Goal: Task Accomplishment & Management: Manage account settings

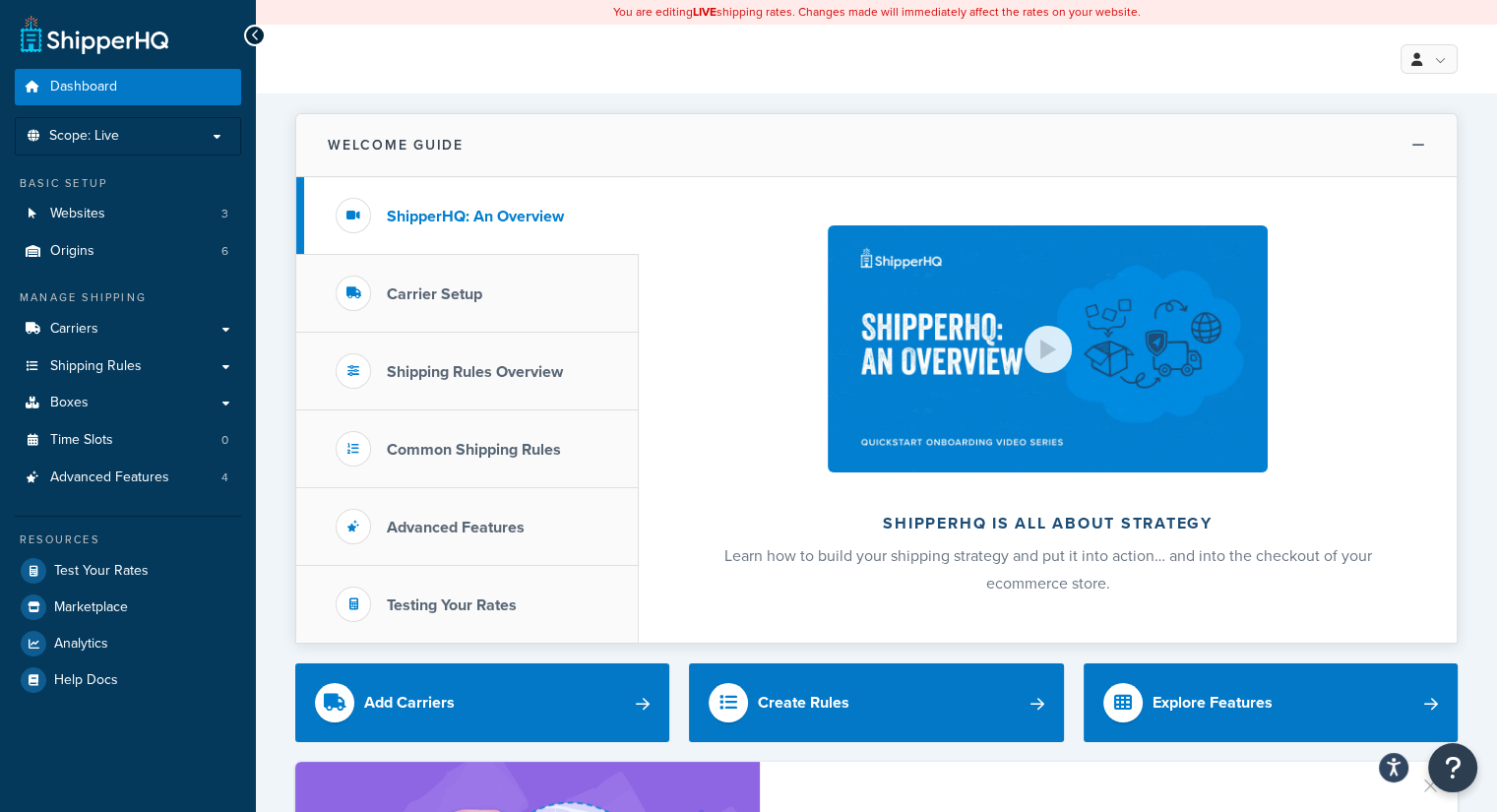
click at [1420, 143] on icon at bounding box center [1418, 145] width 14 height 15
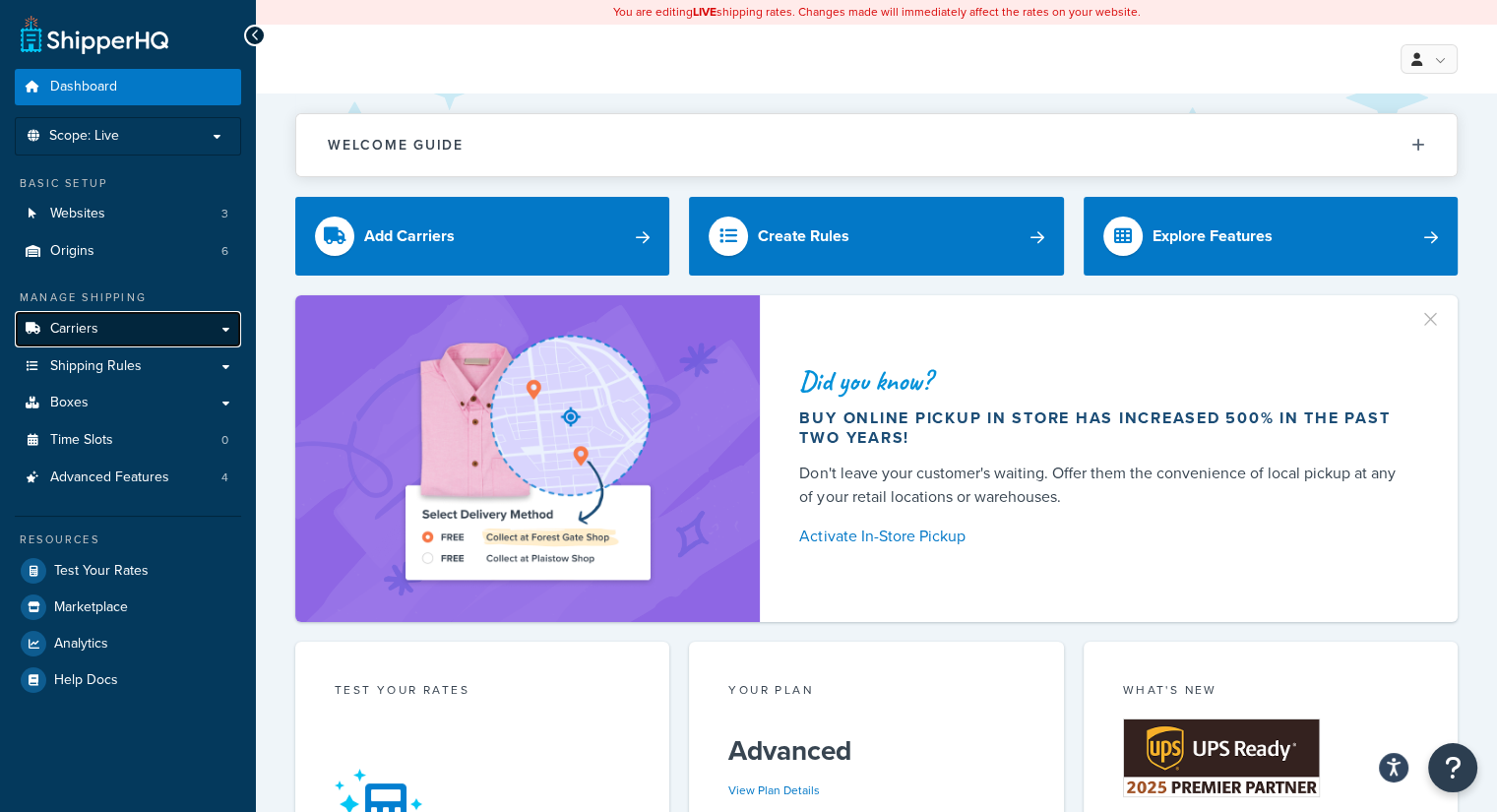
click at [175, 325] on link "Carriers" at bounding box center [128, 329] width 227 height 37
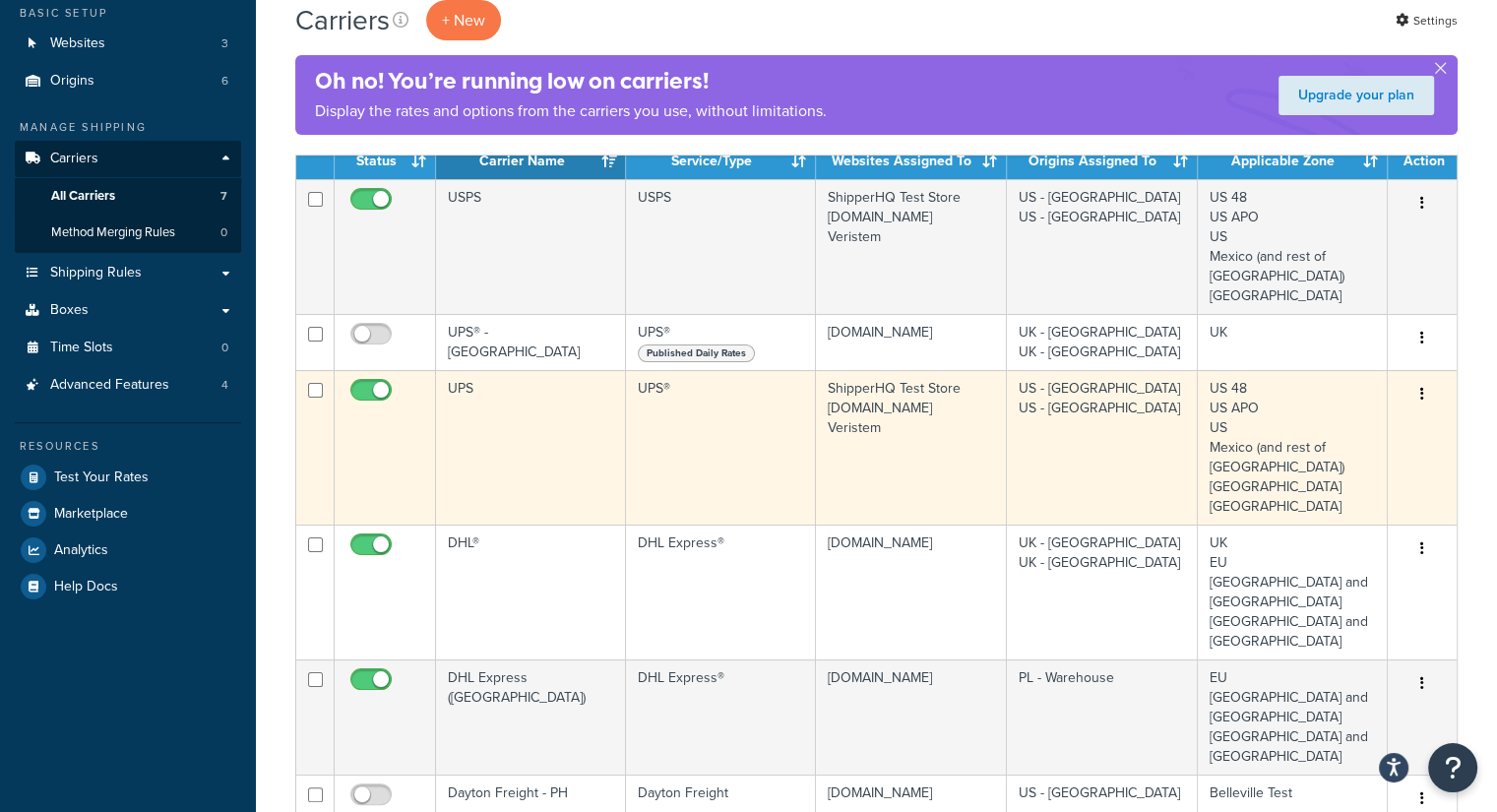
scroll to position [197, 0]
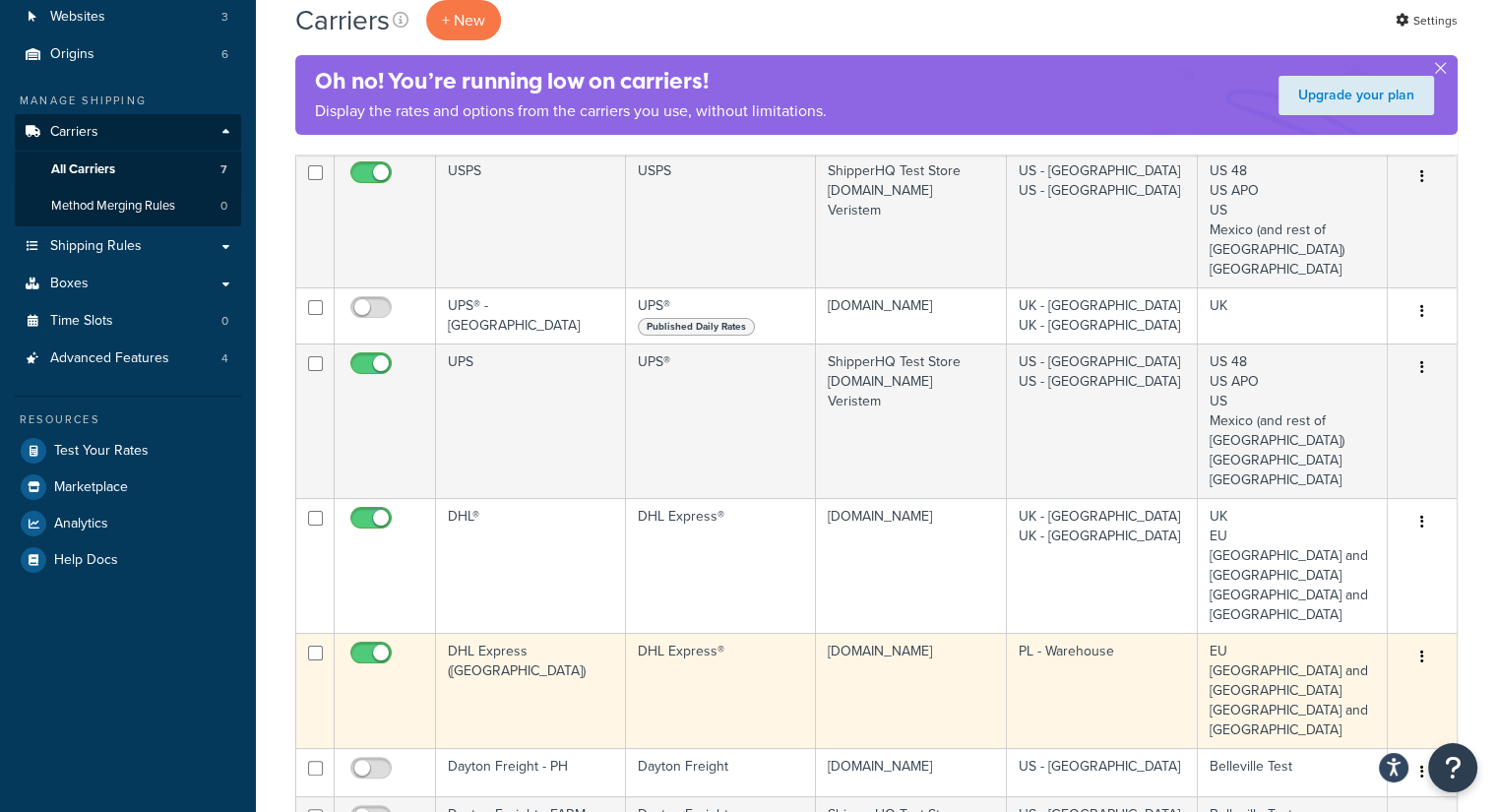
click at [1049, 634] on td "PL - Warehouse" at bounding box center [1102, 691] width 191 height 115
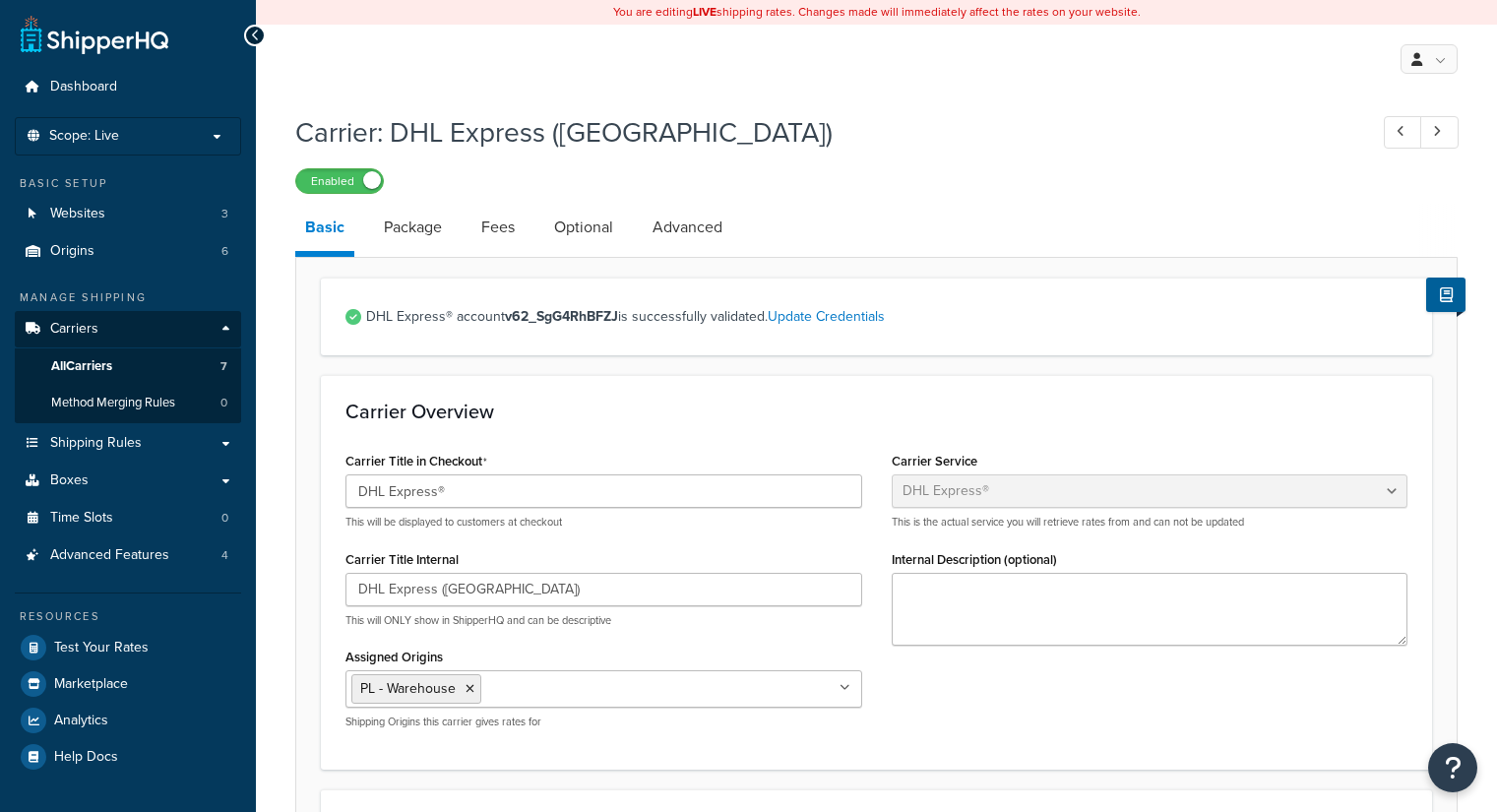
select select "dhl"
select select "kg"
select select "CM"
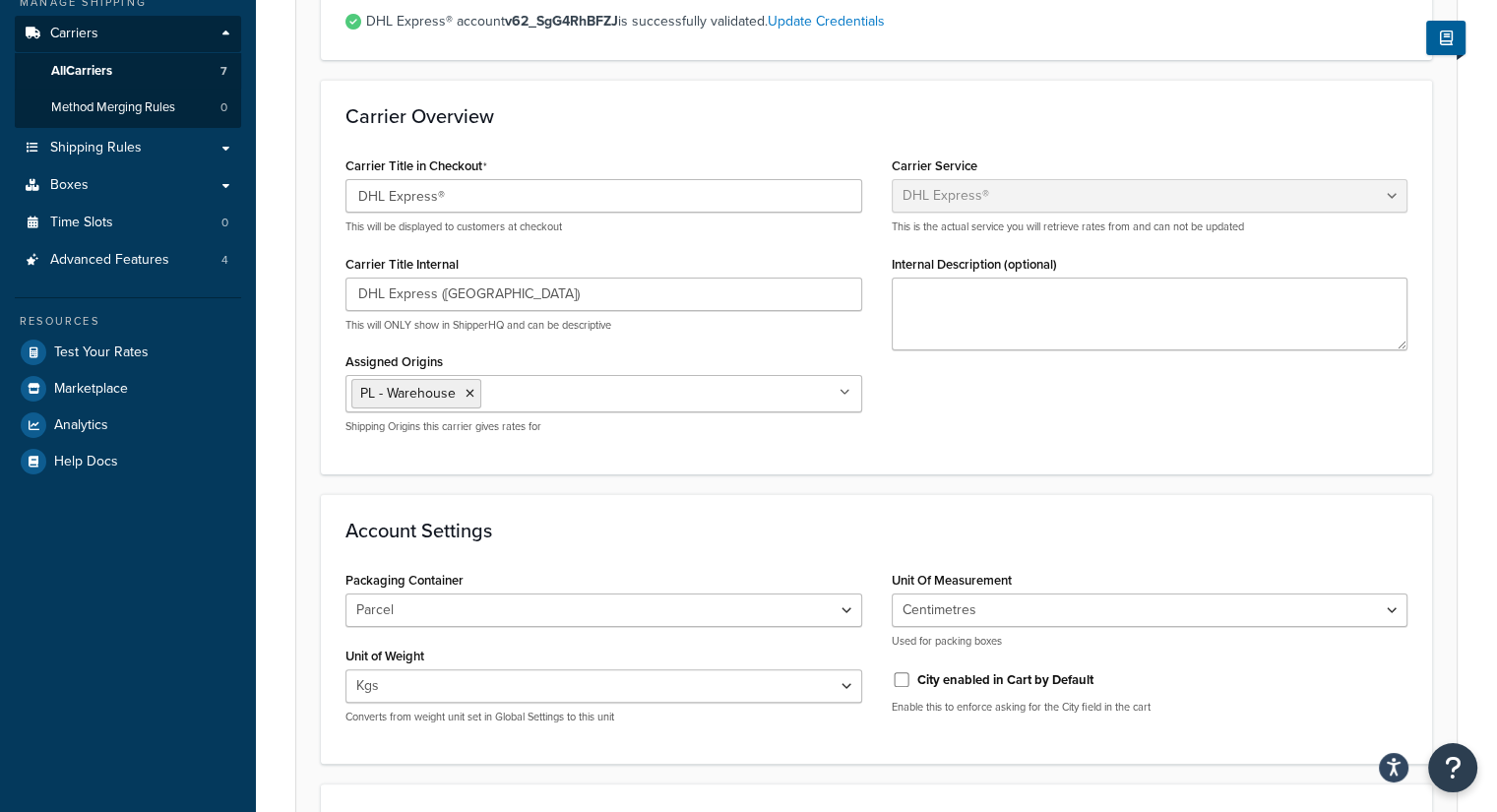
scroll to position [98, 0]
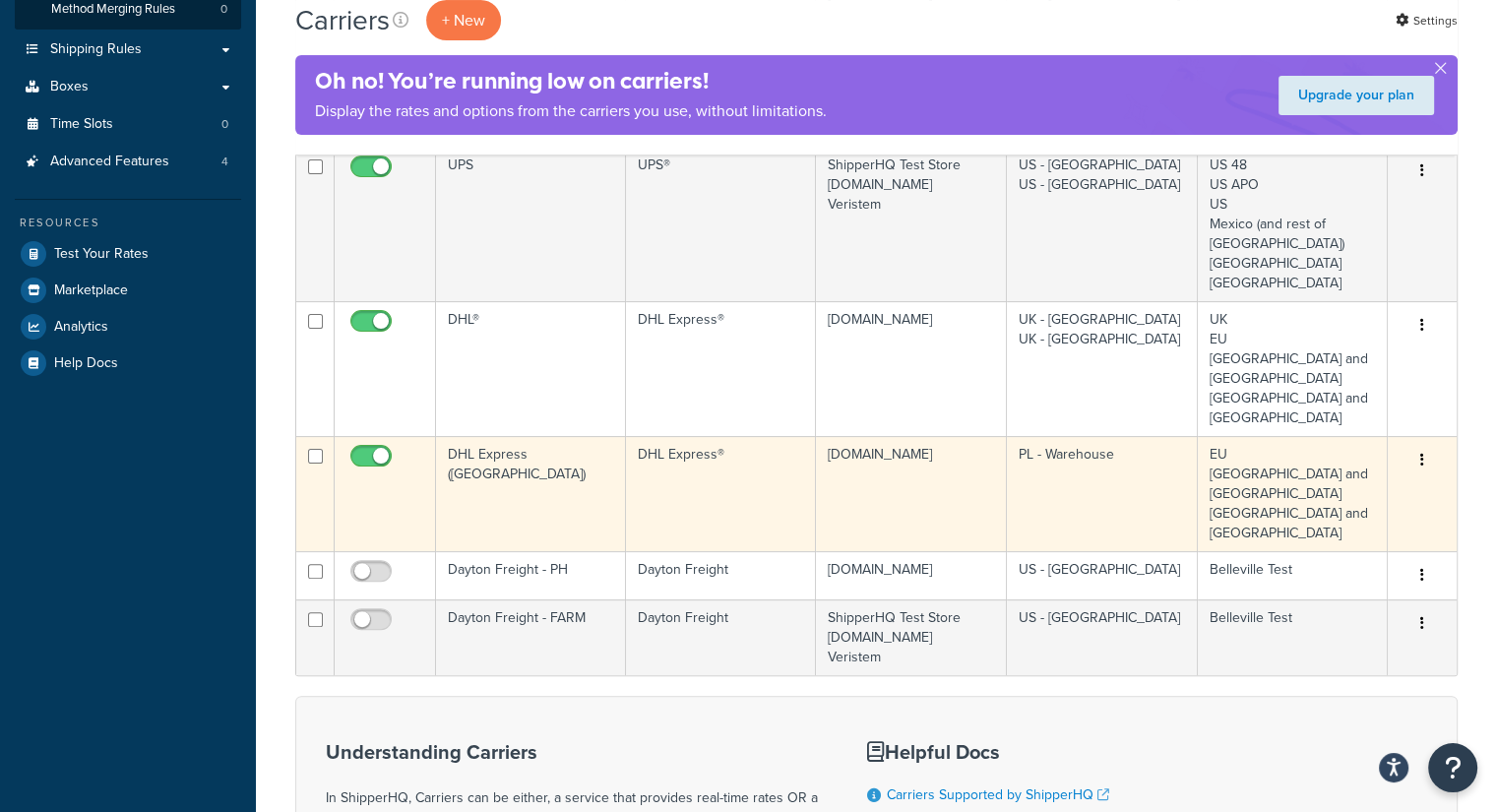
click at [1286, 436] on td "EU France and Germany Spain and Italy" at bounding box center [1292, 494] width 190 height 115
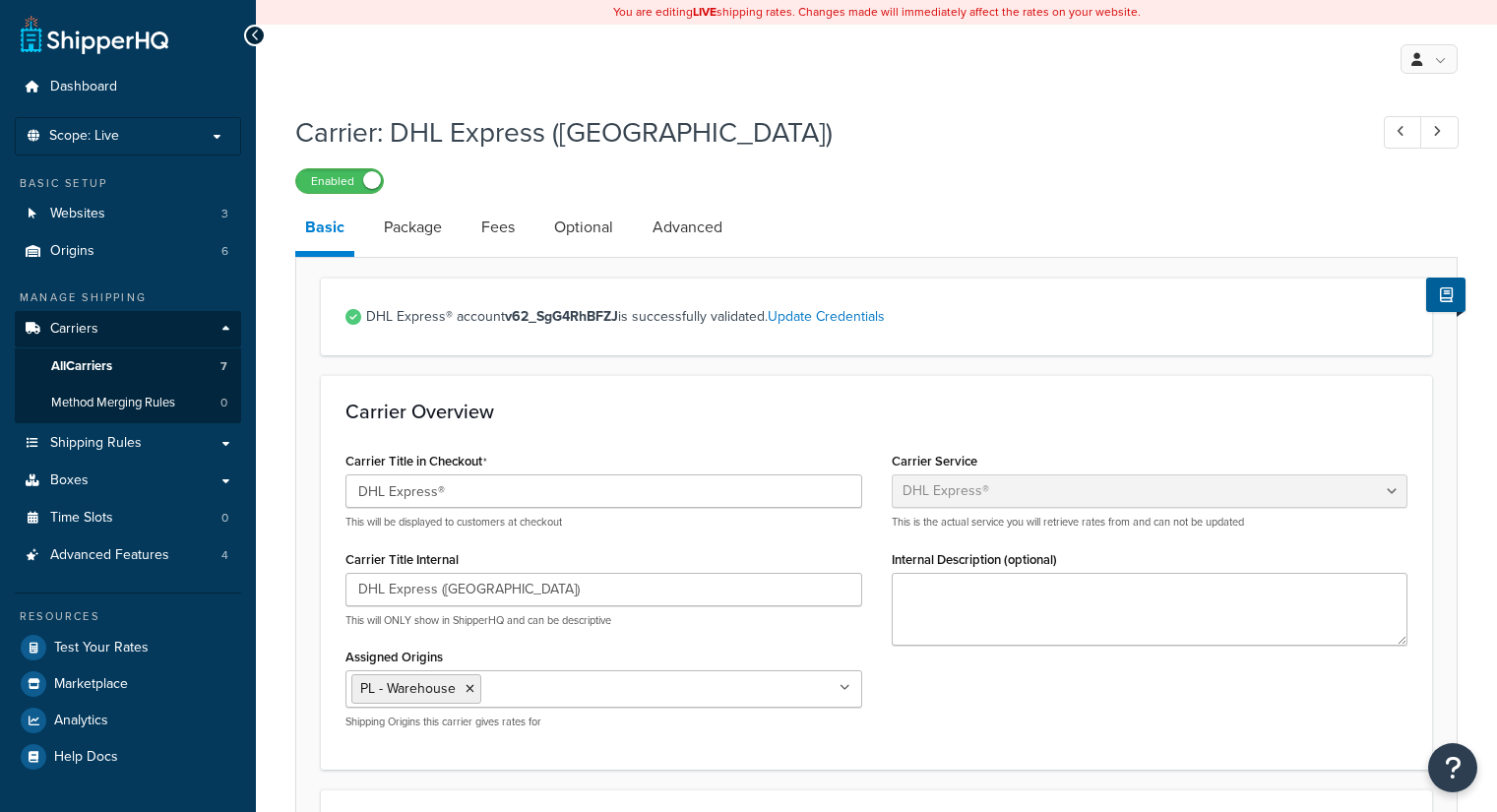
select select "dhl"
select select "kg"
select select "CM"
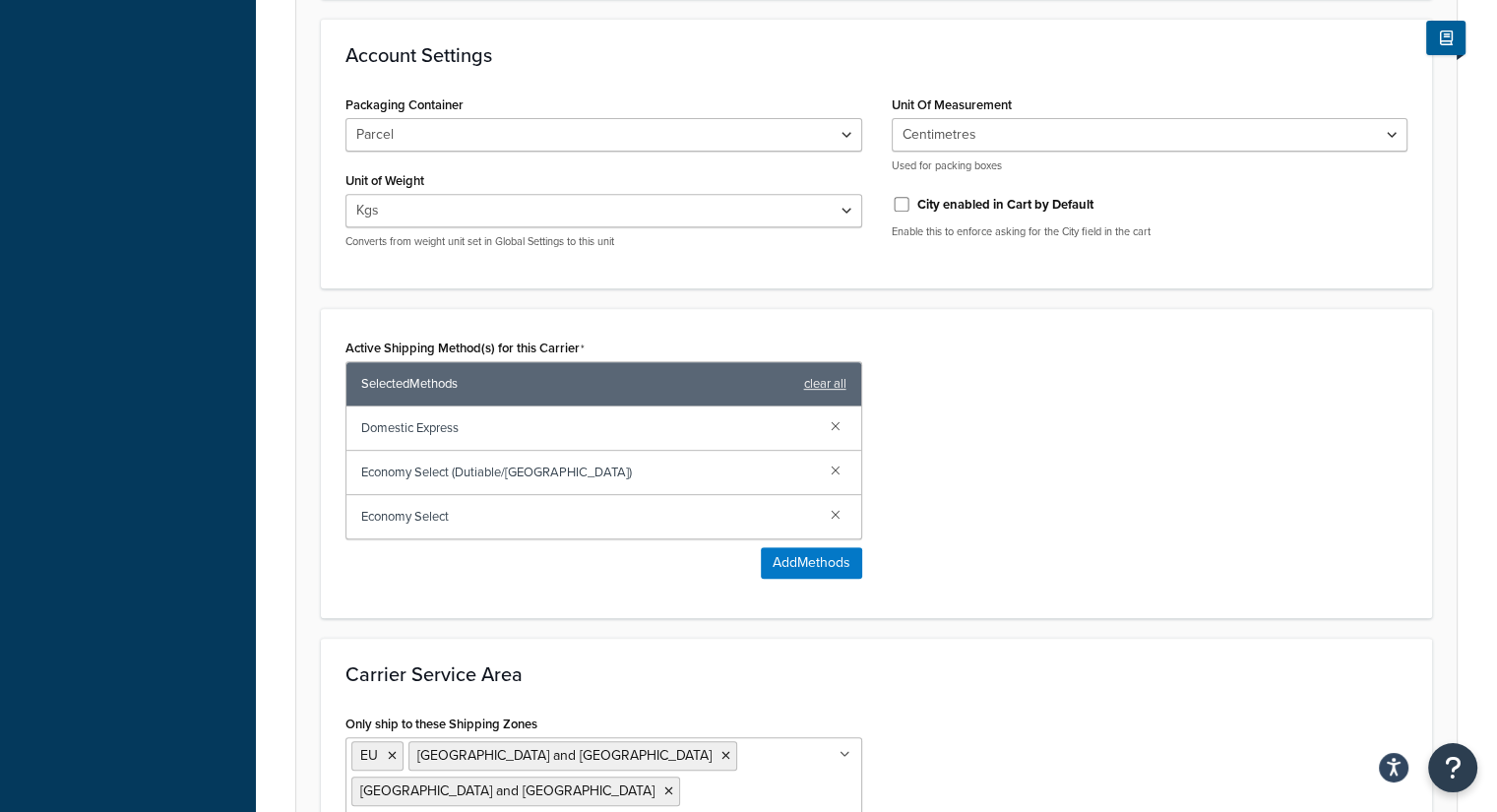
scroll to position [787, 0]
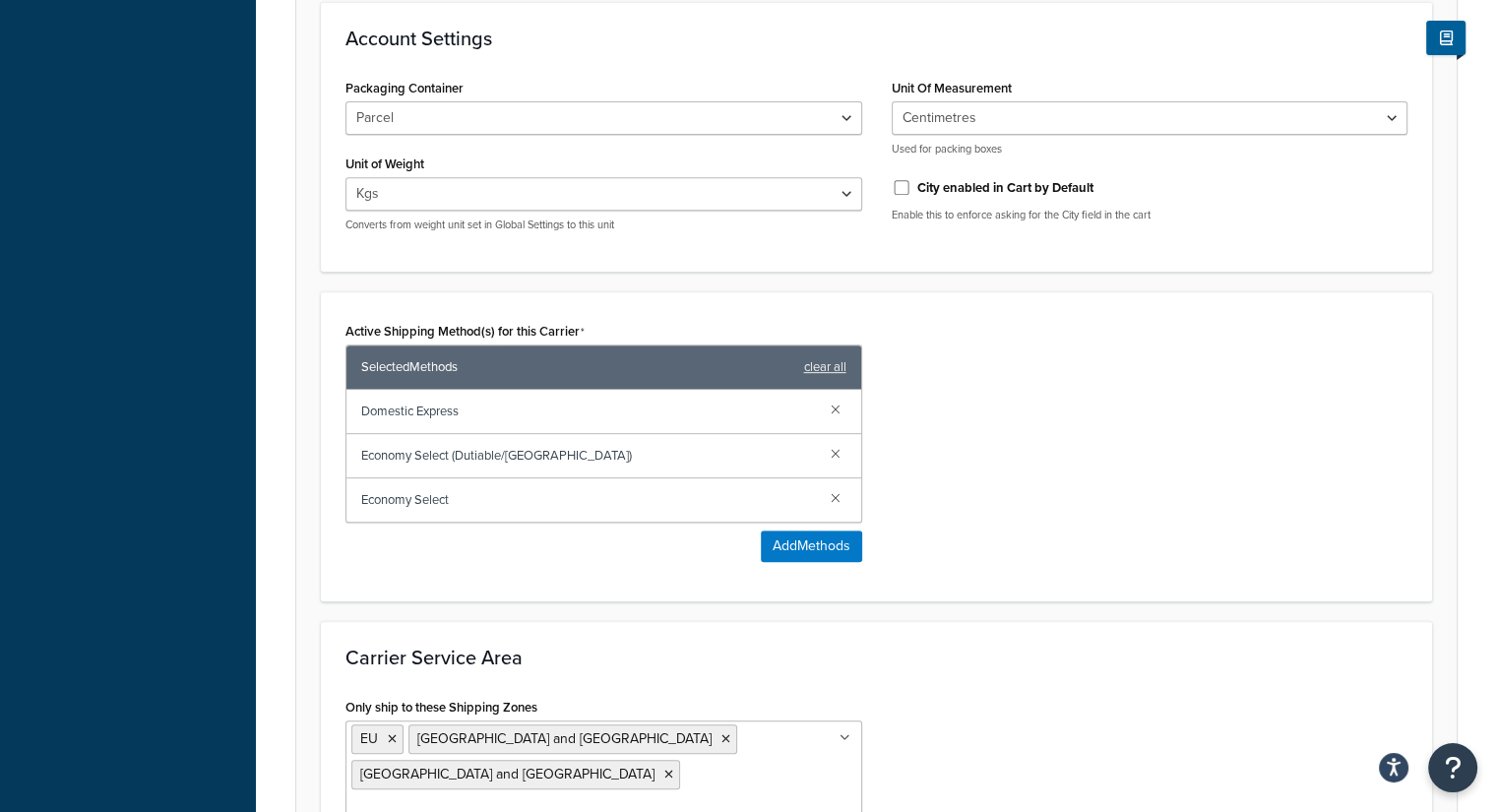
drag, startPoint x: 453, startPoint y: 396, endPoint x: 1028, endPoint y: 377, distance: 575.3
click at [1028, 377] on div "Active Shipping Method(s) for this Carrier Selected Methods clear all Domestic …" at bounding box center [877, 446] width 1091 height 259
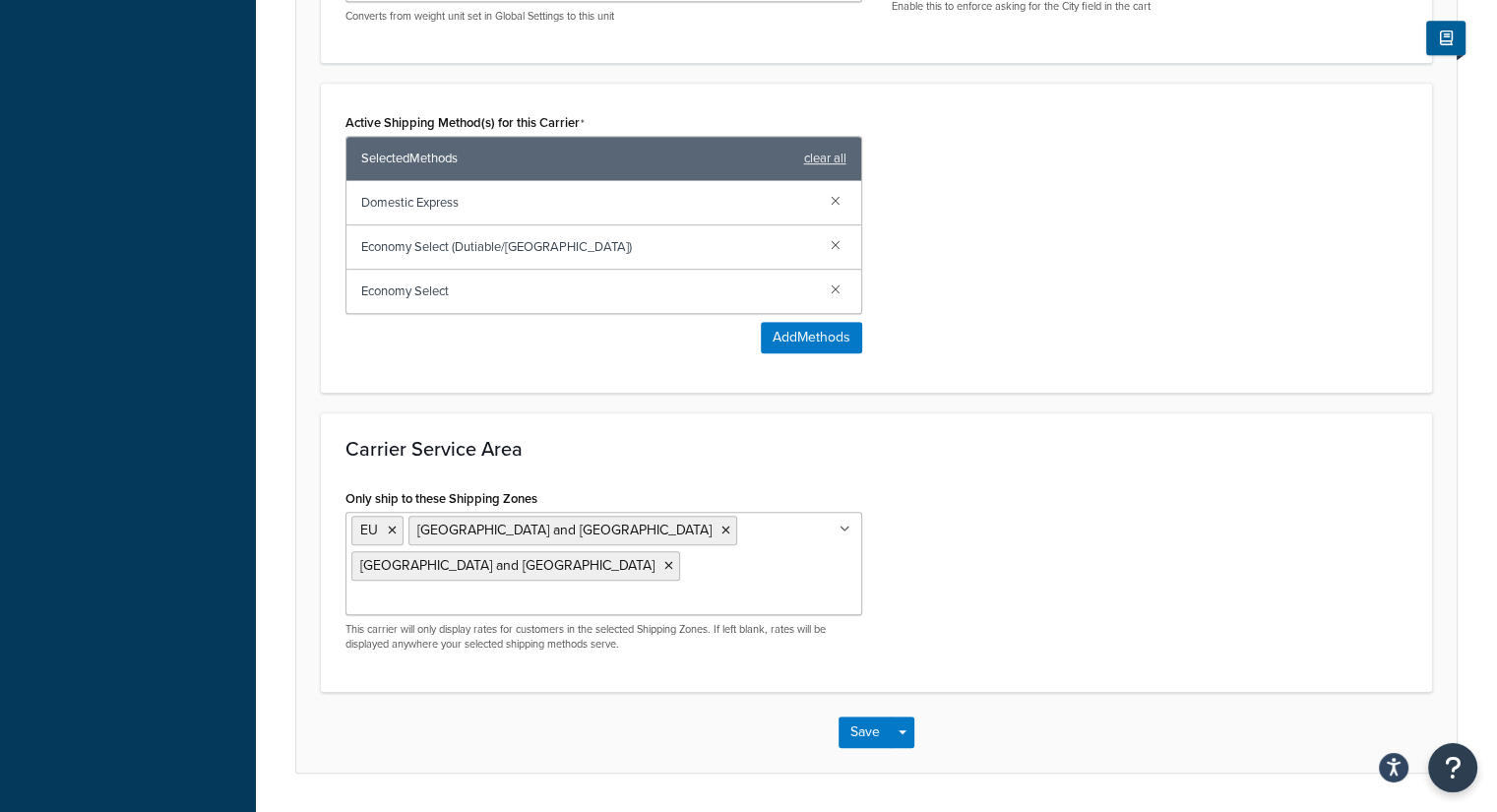
scroll to position [1016, 0]
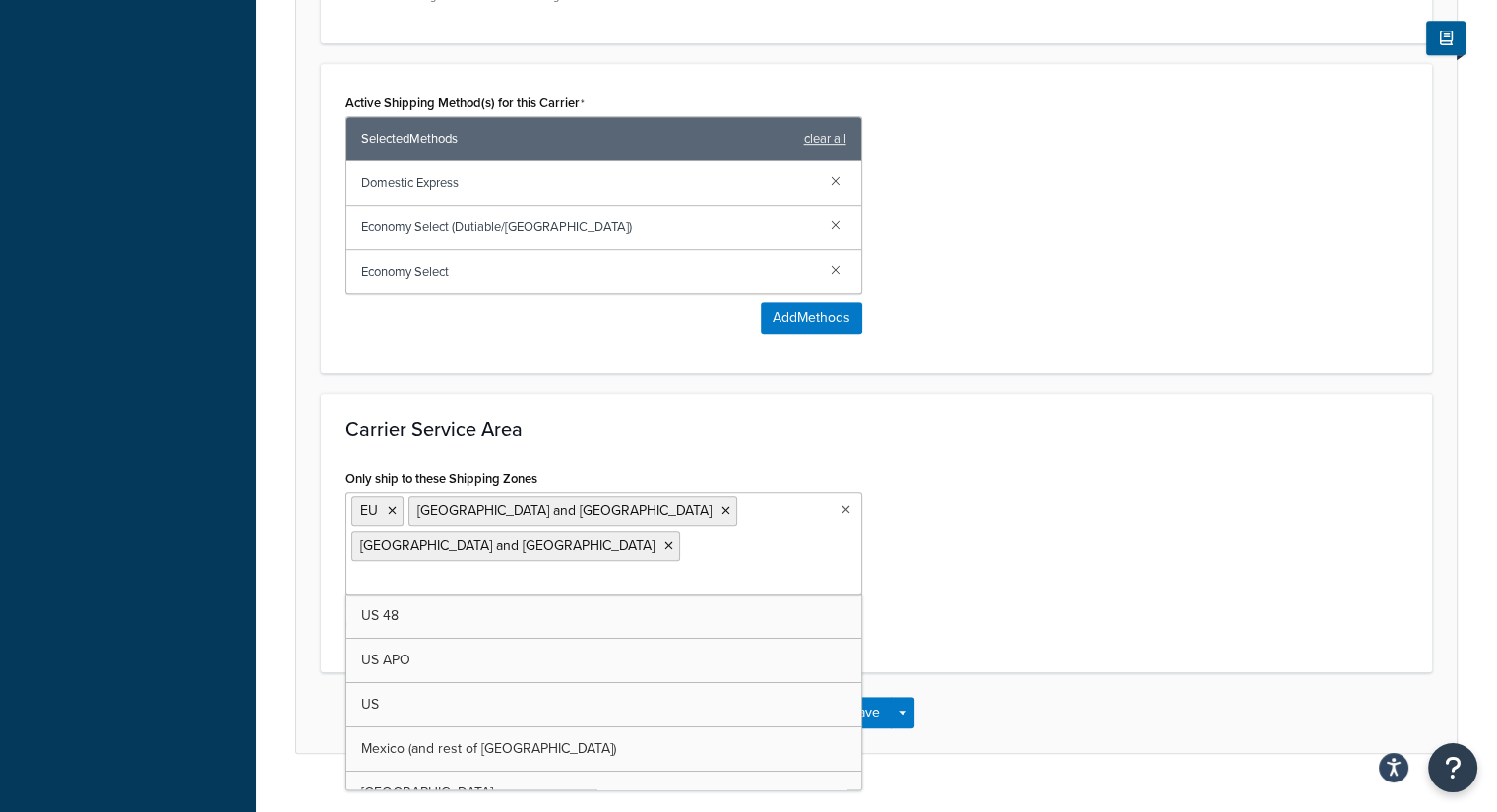
click at [758, 503] on ul "EU France and Germany Spain and Italy" at bounding box center [604, 544] width 517 height 103
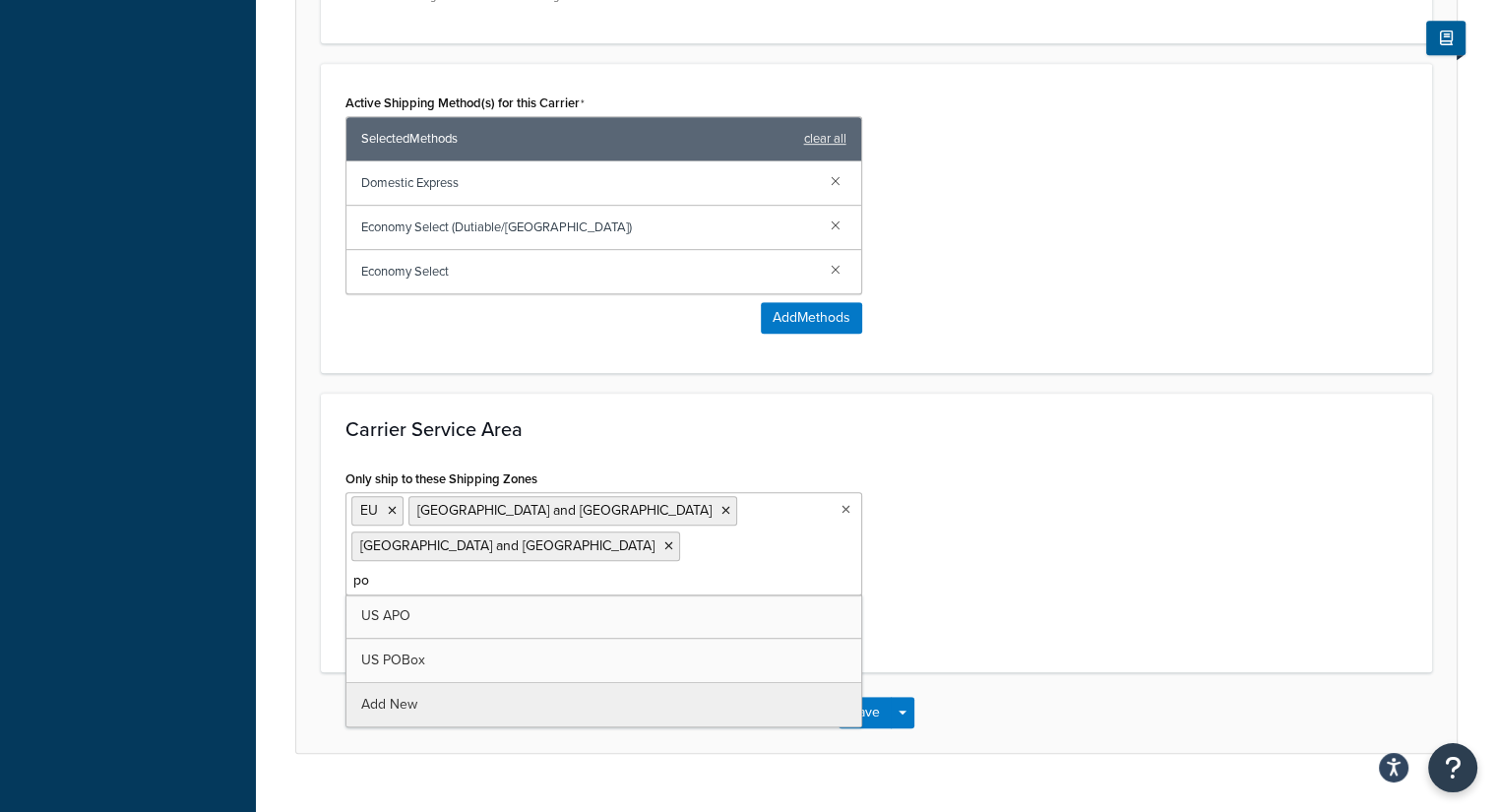
type input "p"
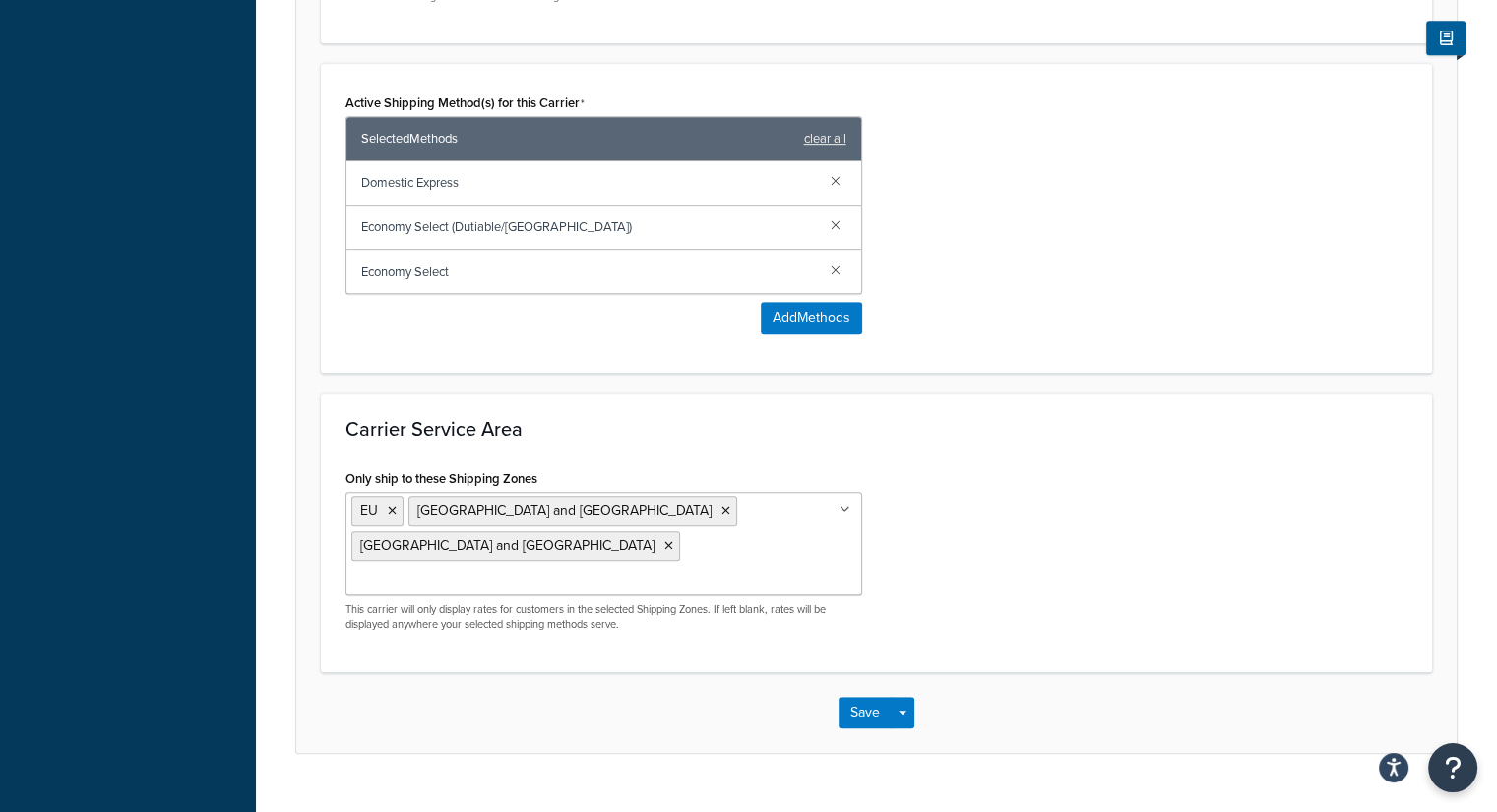
click at [1318, 438] on div "Carrier Service Area Only ship to these Shipping Zones EU France and Germany Sp…" at bounding box center [877, 532] width 1111 height 279
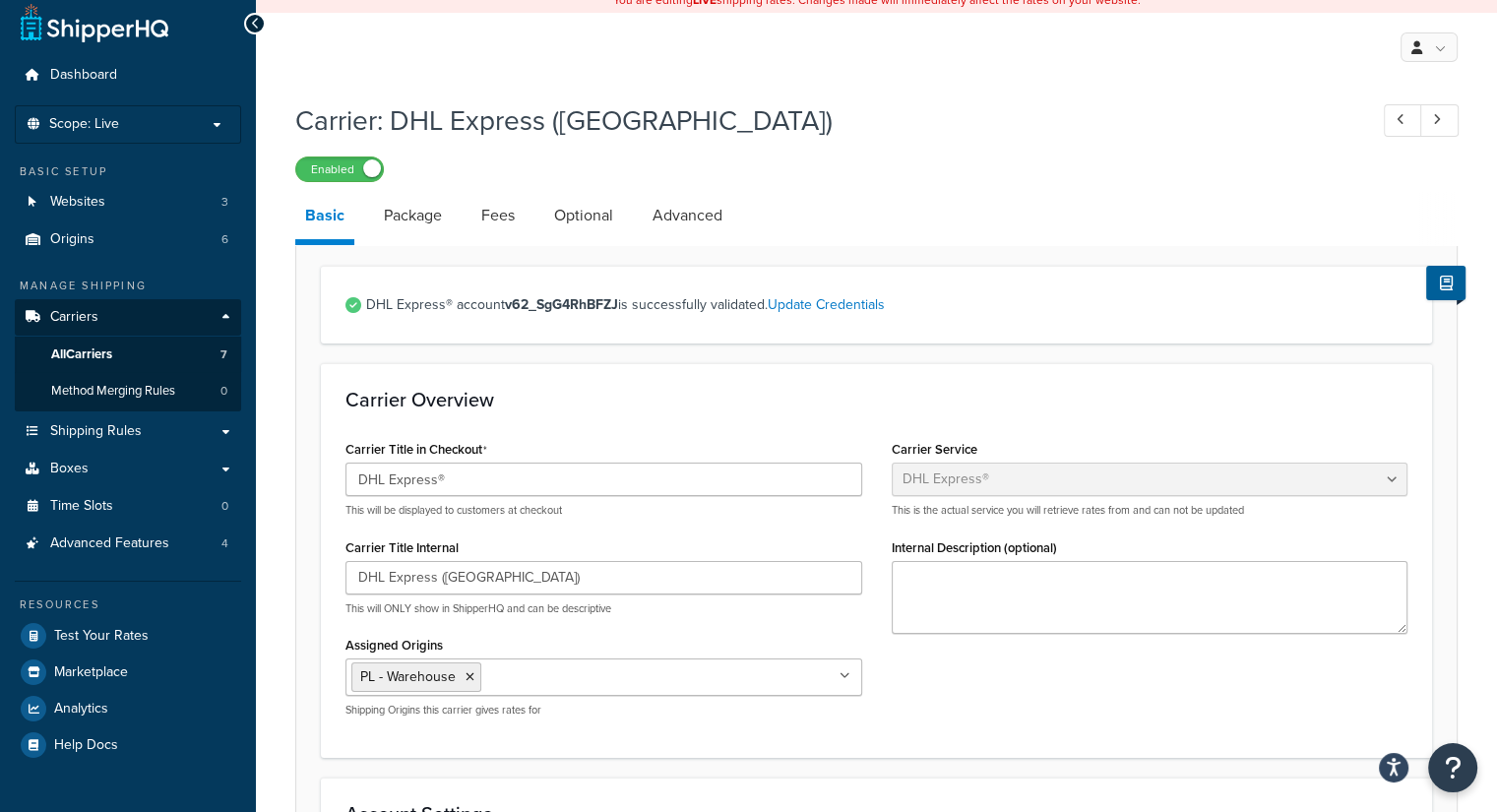
scroll to position [0, 0]
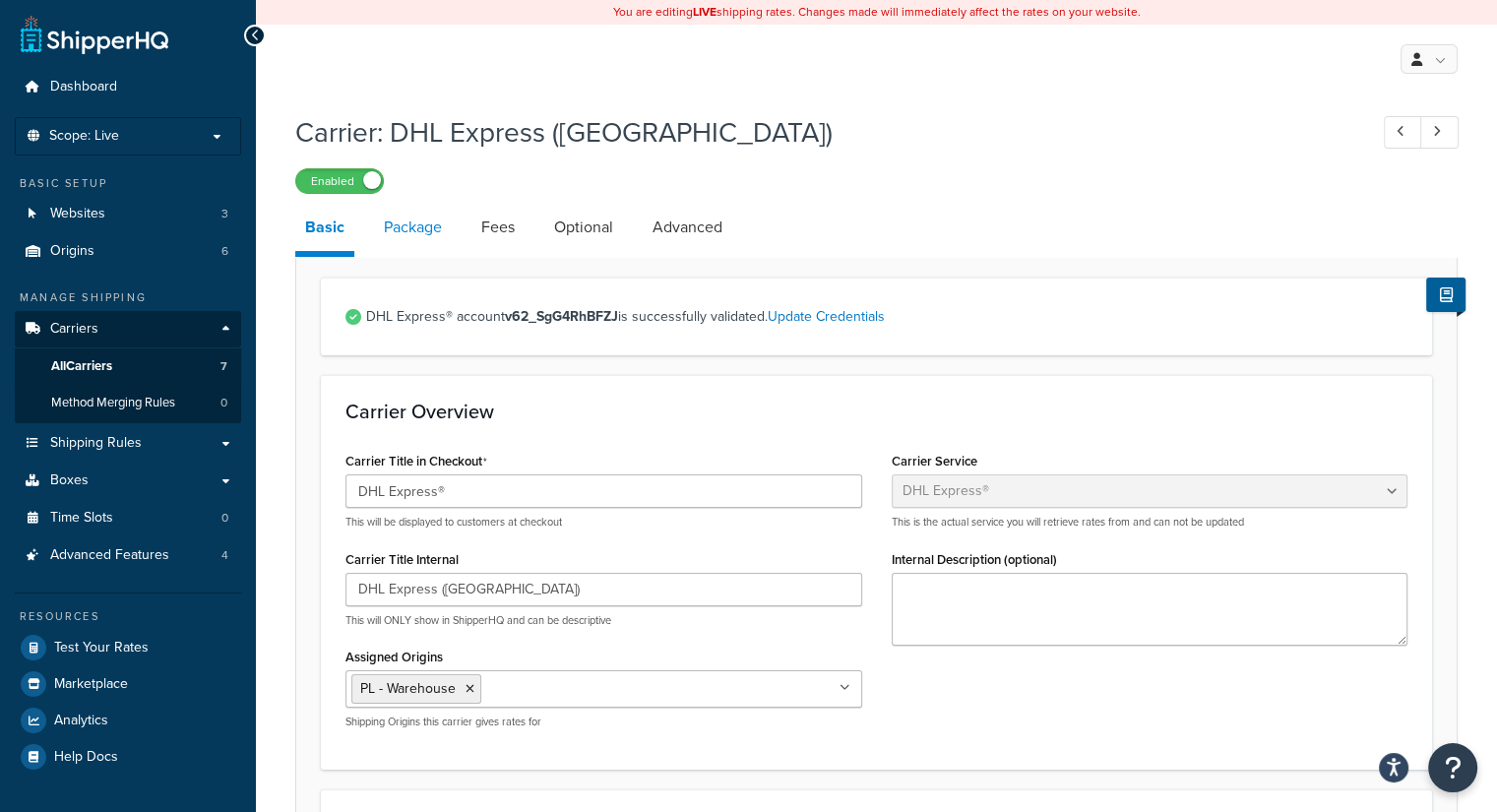
click at [398, 231] on link "Package" at bounding box center [413, 228] width 78 height 48
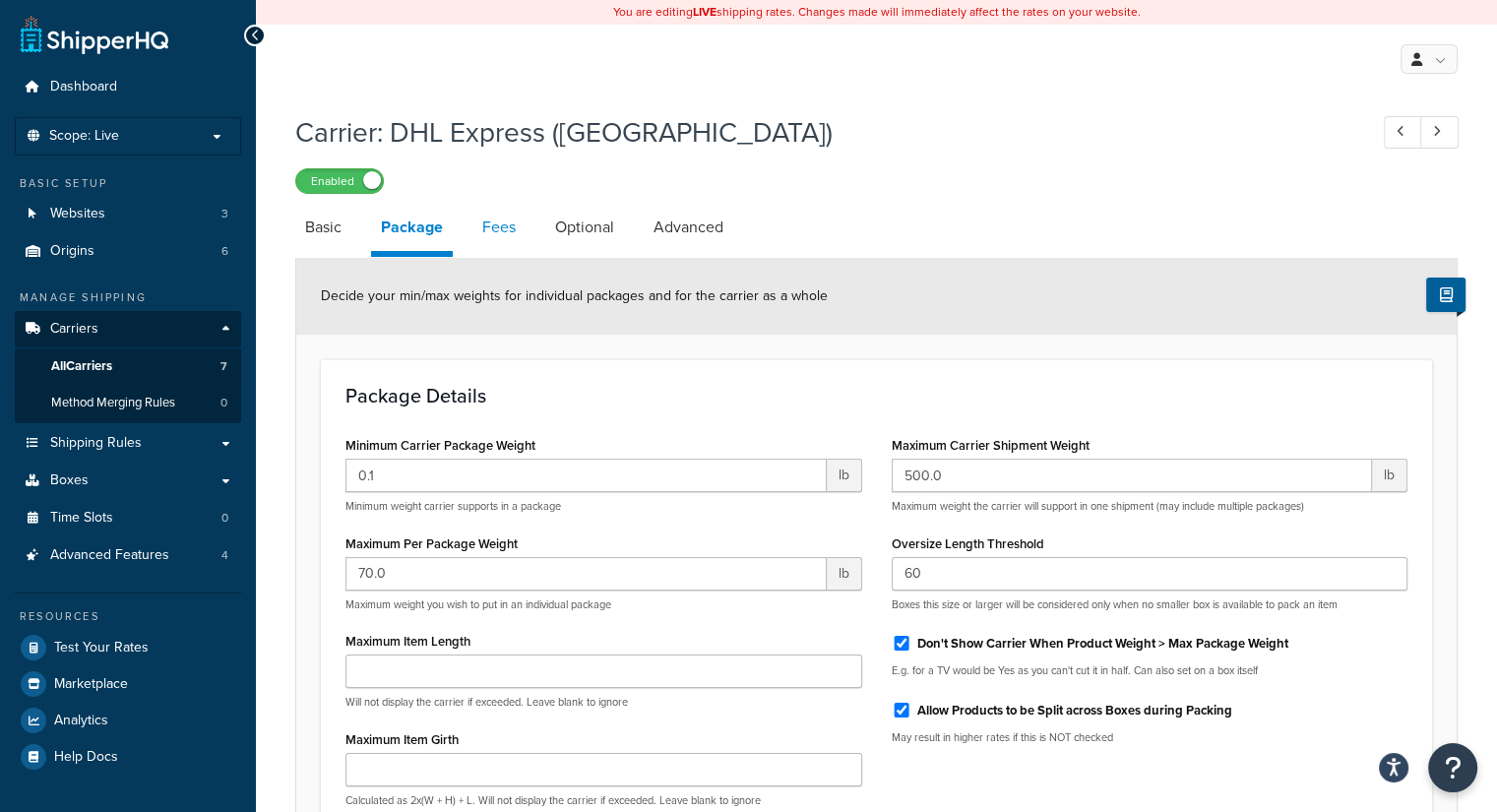
click at [479, 217] on link "Fees" at bounding box center [498, 228] width 53 height 48
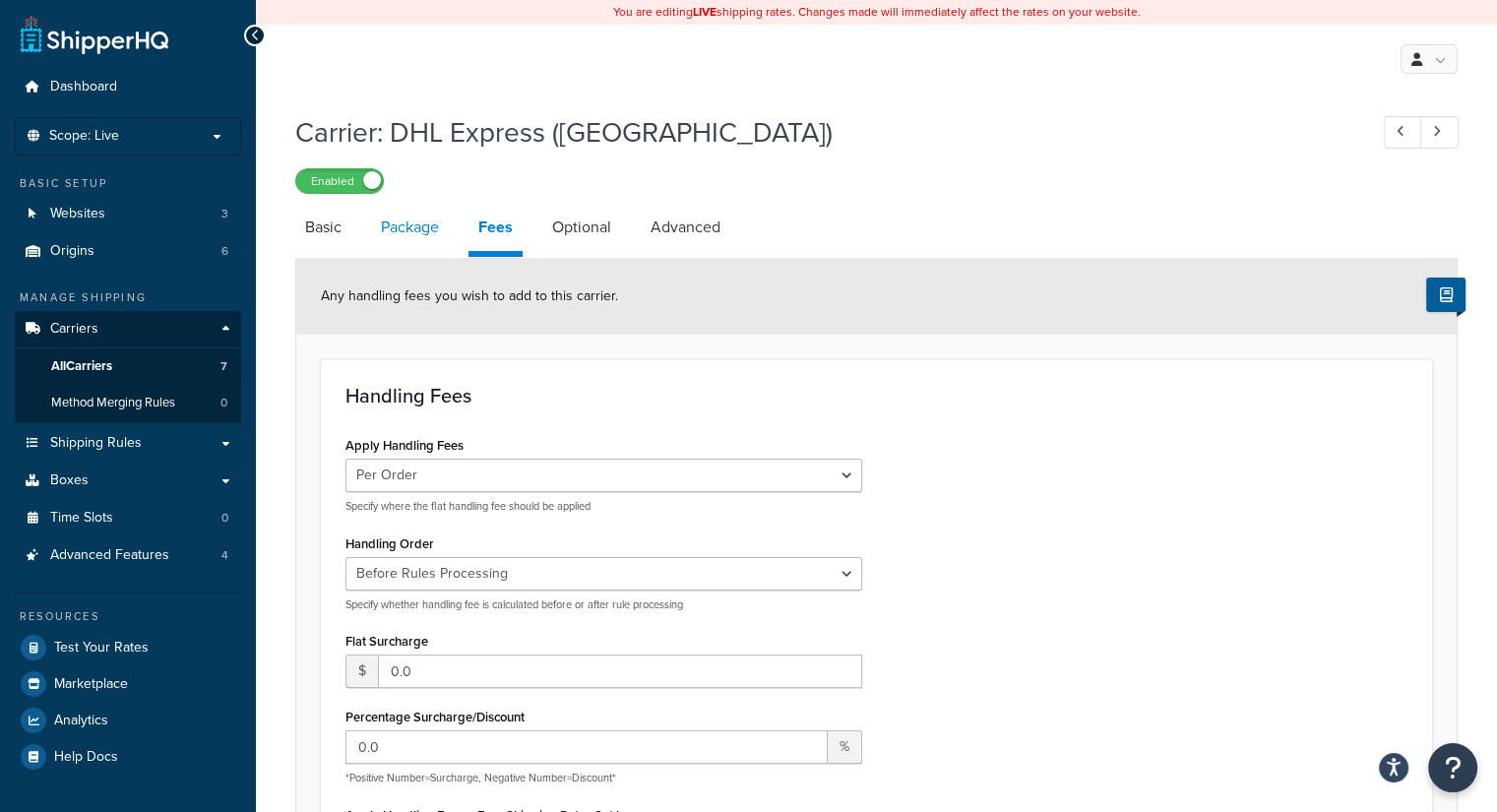
click at [412, 222] on link "Package" at bounding box center [410, 228] width 78 height 48
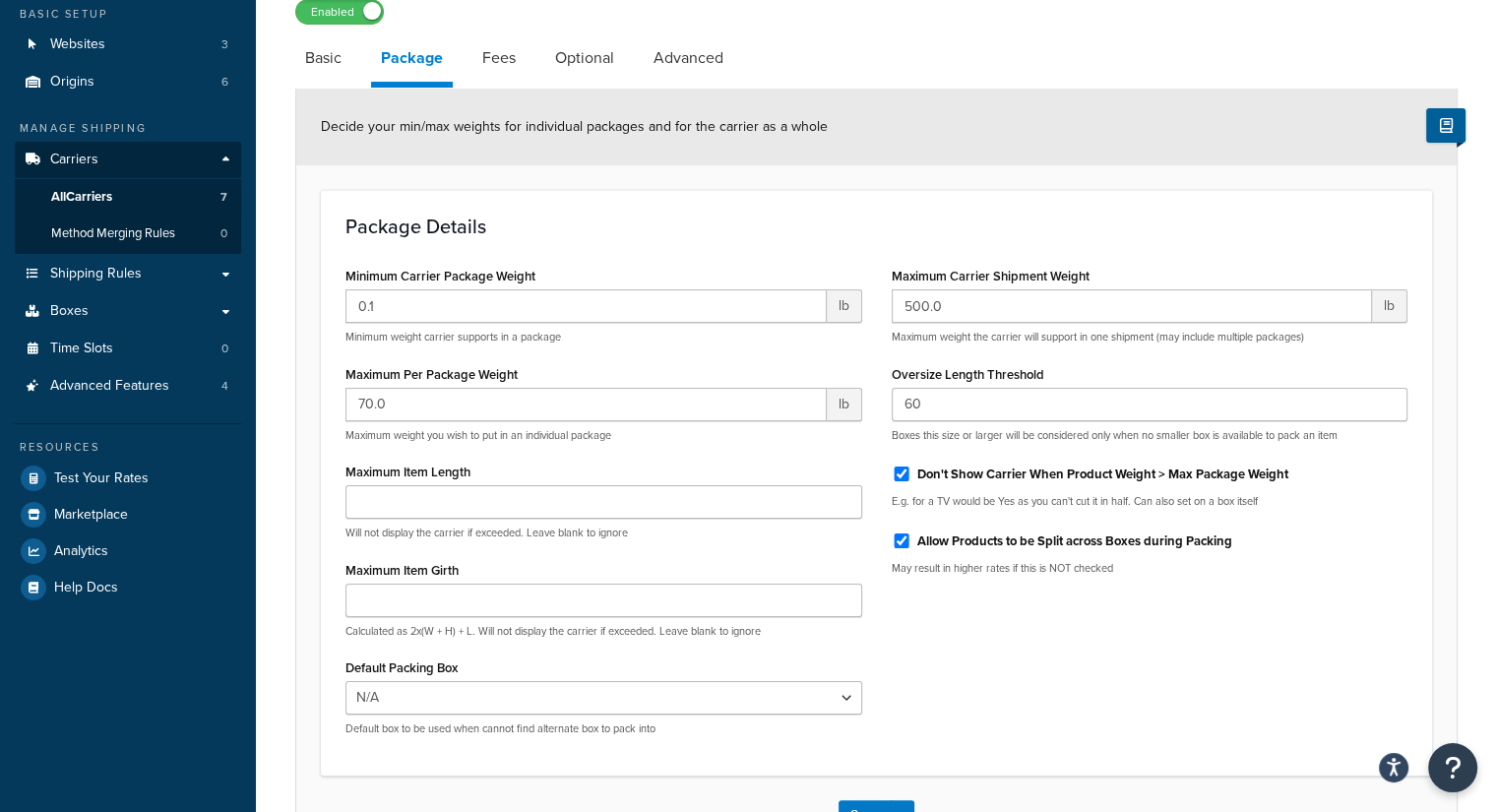
scroll to position [197, 0]
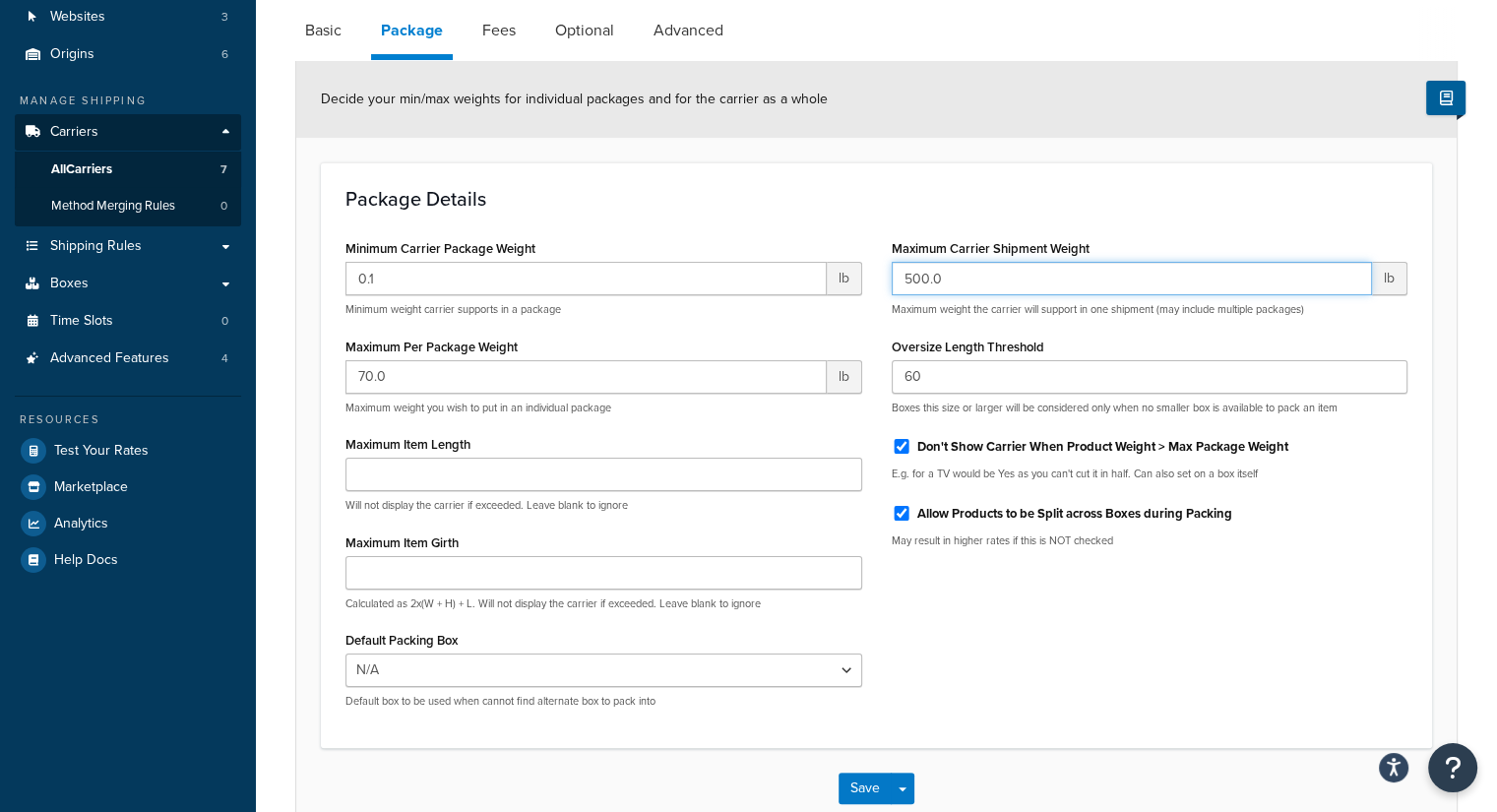
click at [958, 279] on input "500.0" at bounding box center [1132, 278] width 481 height 34
click at [494, 21] on link "Fees" at bounding box center [498, 31] width 53 height 48
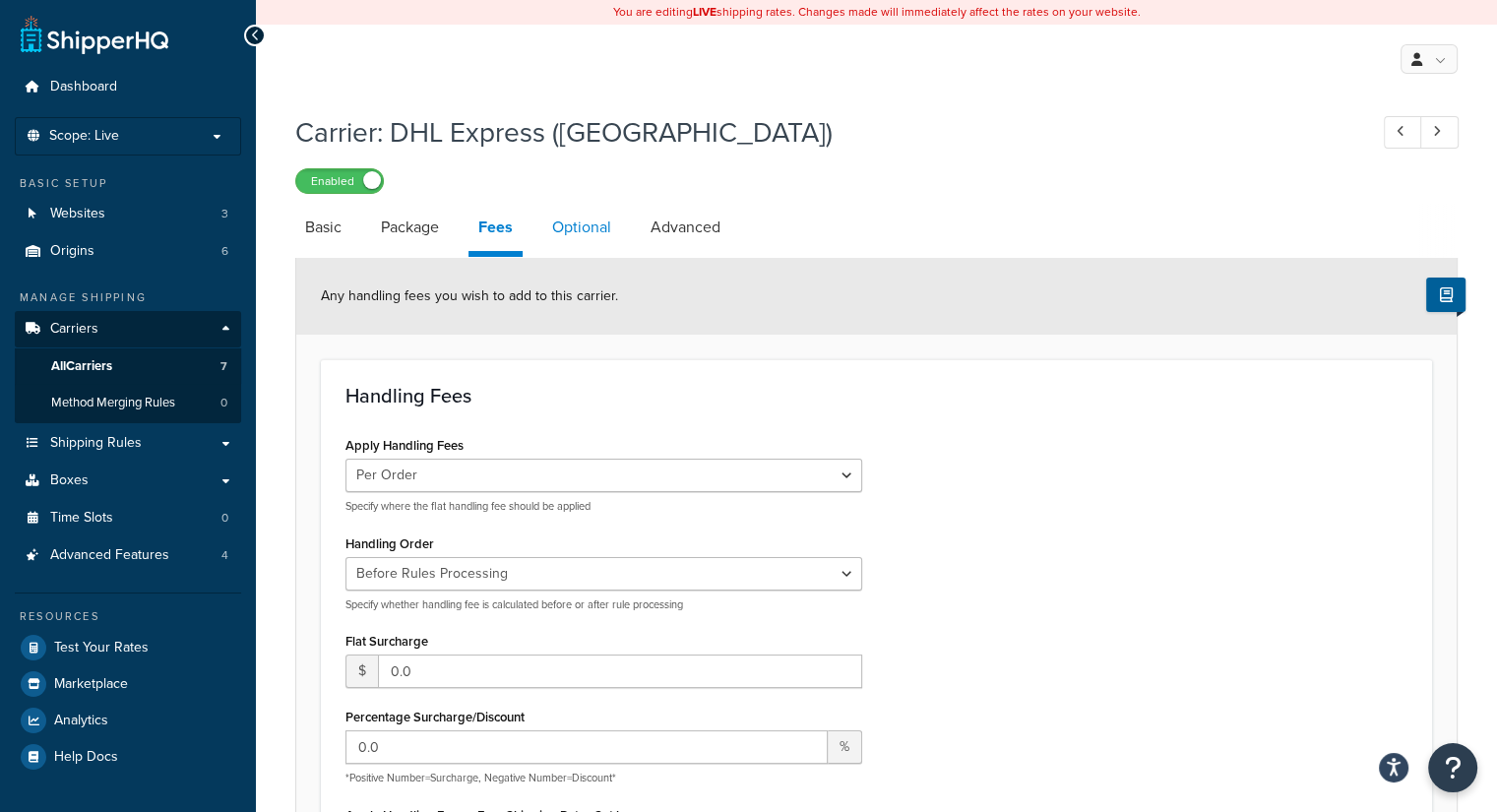
click at [592, 230] on link "Optional" at bounding box center [582, 228] width 79 height 48
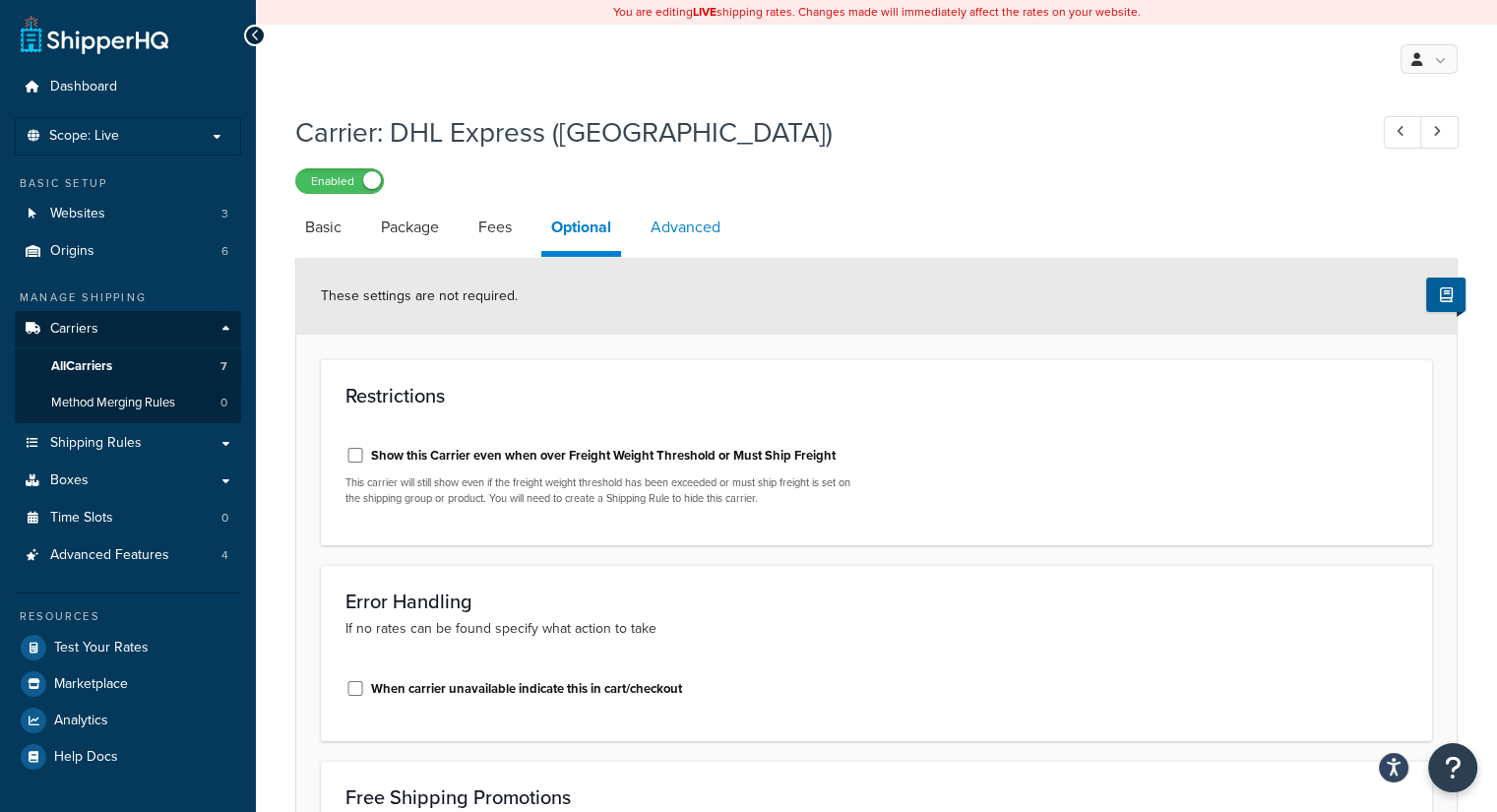
click at [665, 236] on link "Advanced" at bounding box center [686, 228] width 89 height 48
select select "false"
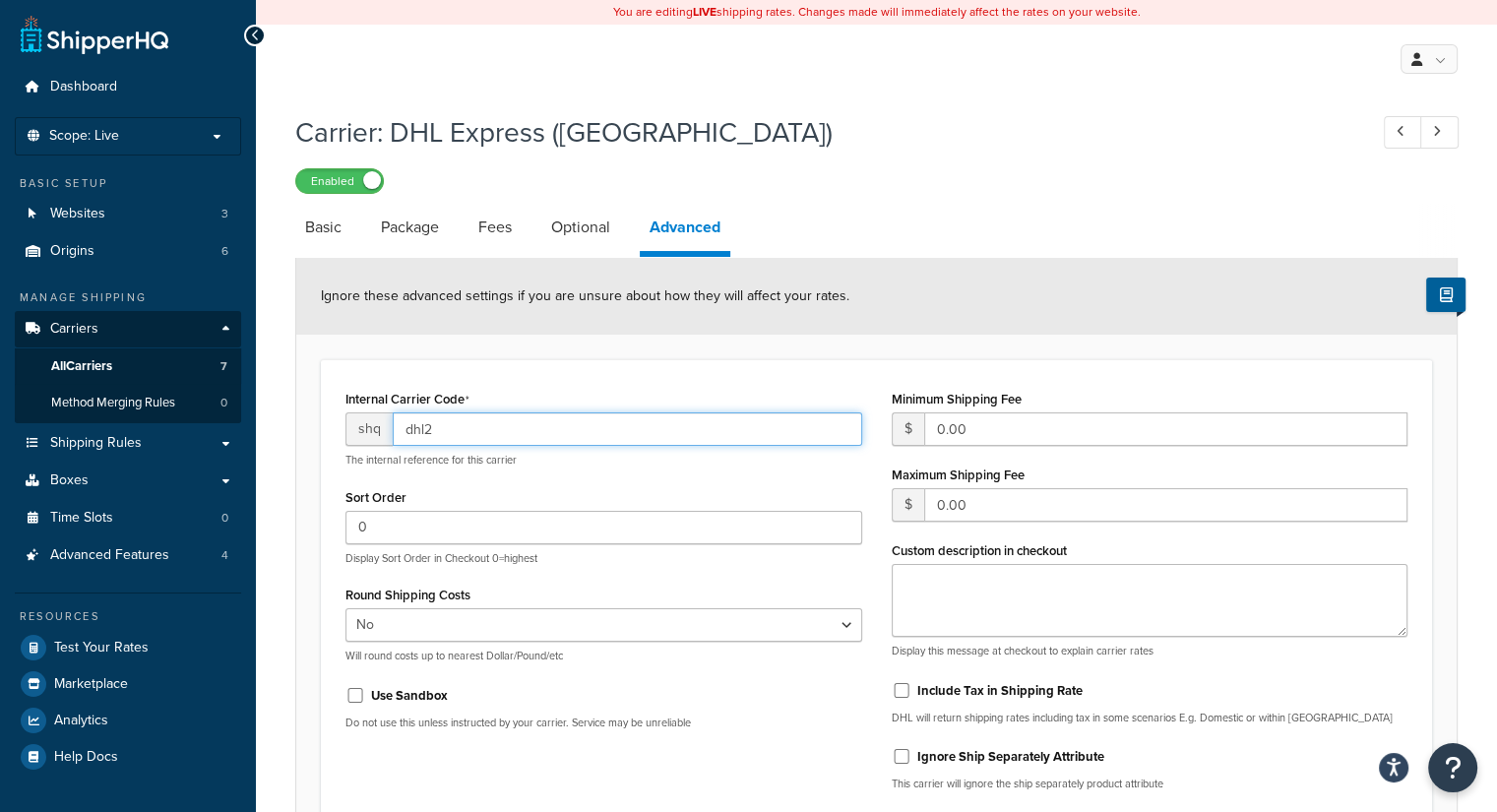
click at [449, 436] on input "dhl2" at bounding box center [627, 429] width 469 height 34
click at [414, 429] on input "dhl2" at bounding box center [627, 429] width 469 height 34
drag, startPoint x: 413, startPoint y: 405, endPoint x: 391, endPoint y: 468, distance: 66.7
click at [391, 468] on div "Internal Carrier Code shq dhl2 The internal reference for this carrier Sort Ord…" at bounding box center [604, 565] width 547 height 360
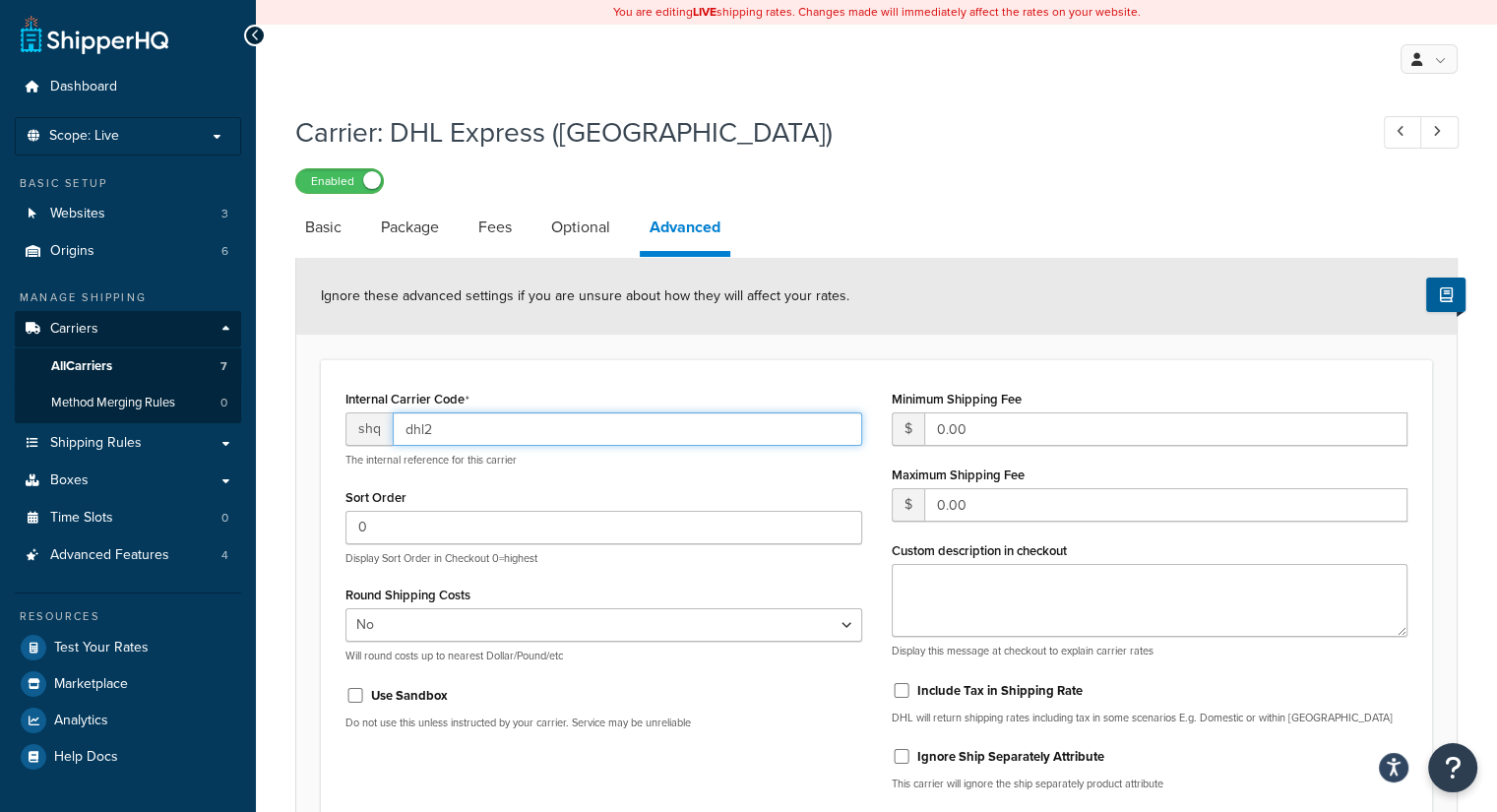
click at [435, 430] on input "dhl2" at bounding box center [627, 429] width 469 height 34
click at [444, 423] on input "dhl2" at bounding box center [627, 429] width 469 height 34
click at [417, 430] on input "dhl2" at bounding box center [627, 429] width 469 height 34
click at [420, 426] on input "dhl2" at bounding box center [627, 429] width 469 height 34
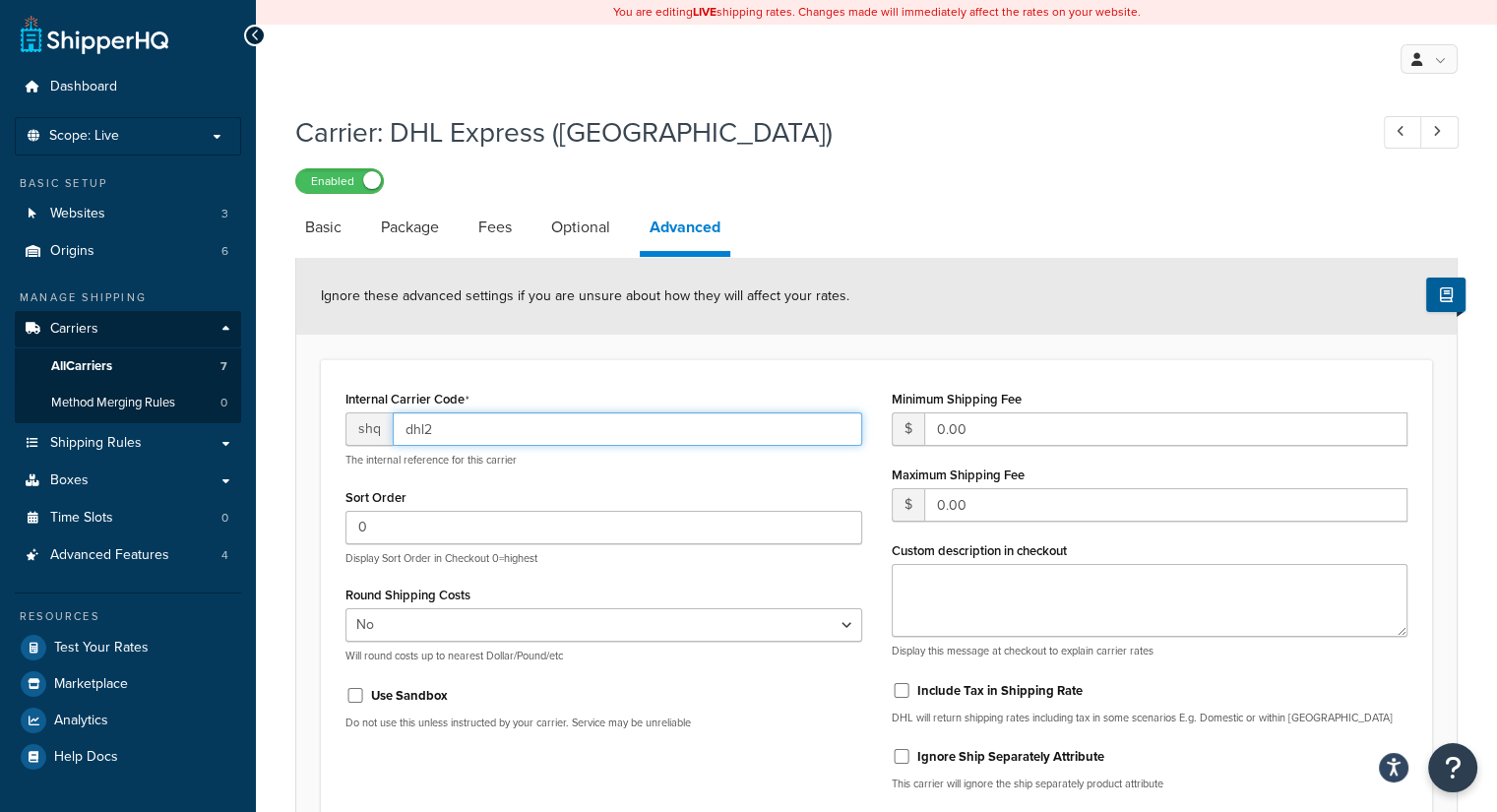
click at [420, 426] on input "dhl2" at bounding box center [627, 429] width 469 height 34
click at [317, 226] on link "Basic" at bounding box center [323, 228] width 56 height 48
select select "dhl"
select select "kg"
select select "CM"
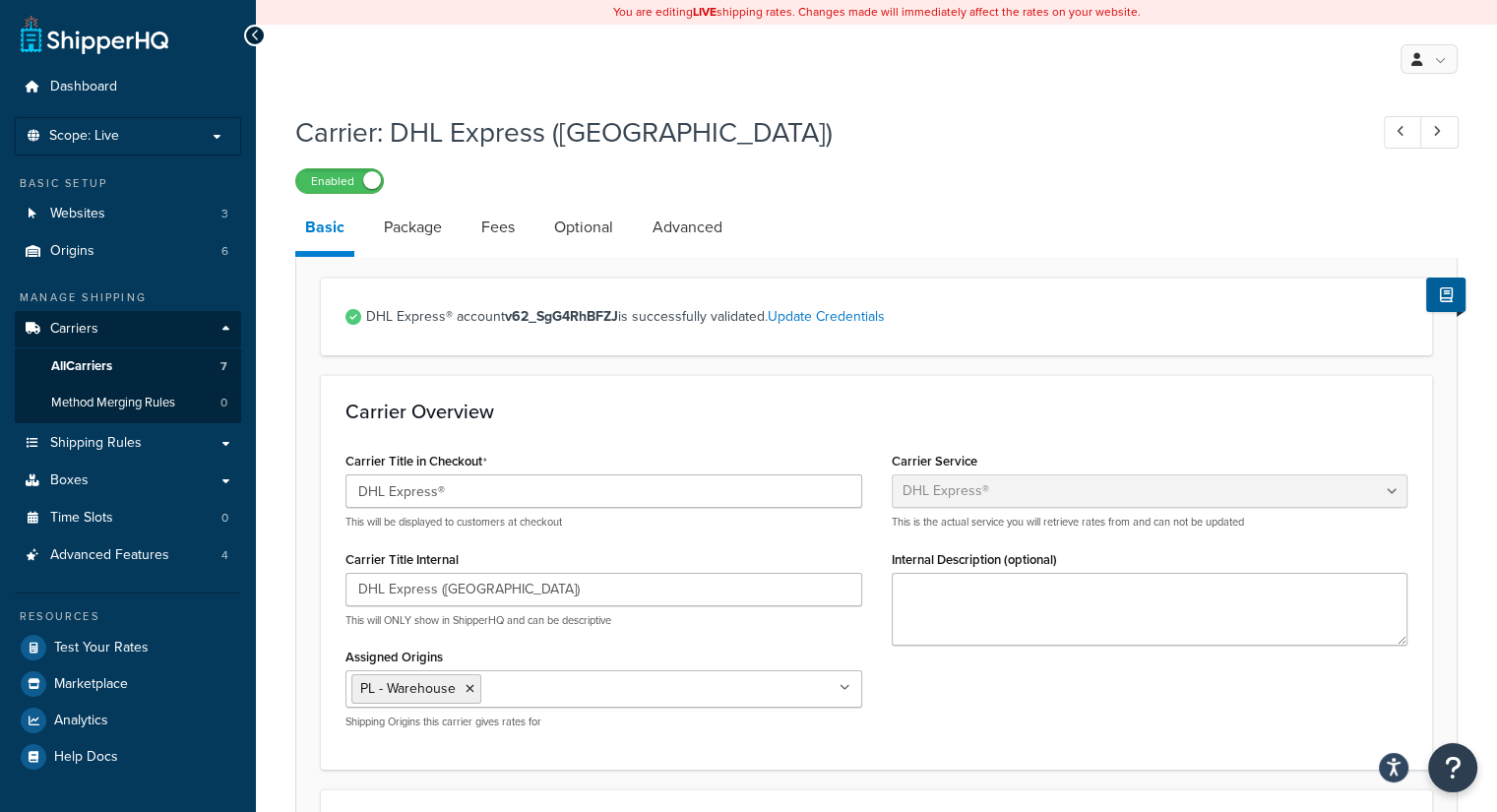
click at [915, 127] on h1 "Carrier: DHL Express (Poland)" at bounding box center [821, 132] width 1053 height 39
click at [80, 363] on span "All Carriers" at bounding box center [81, 366] width 61 height 17
select select "dhl"
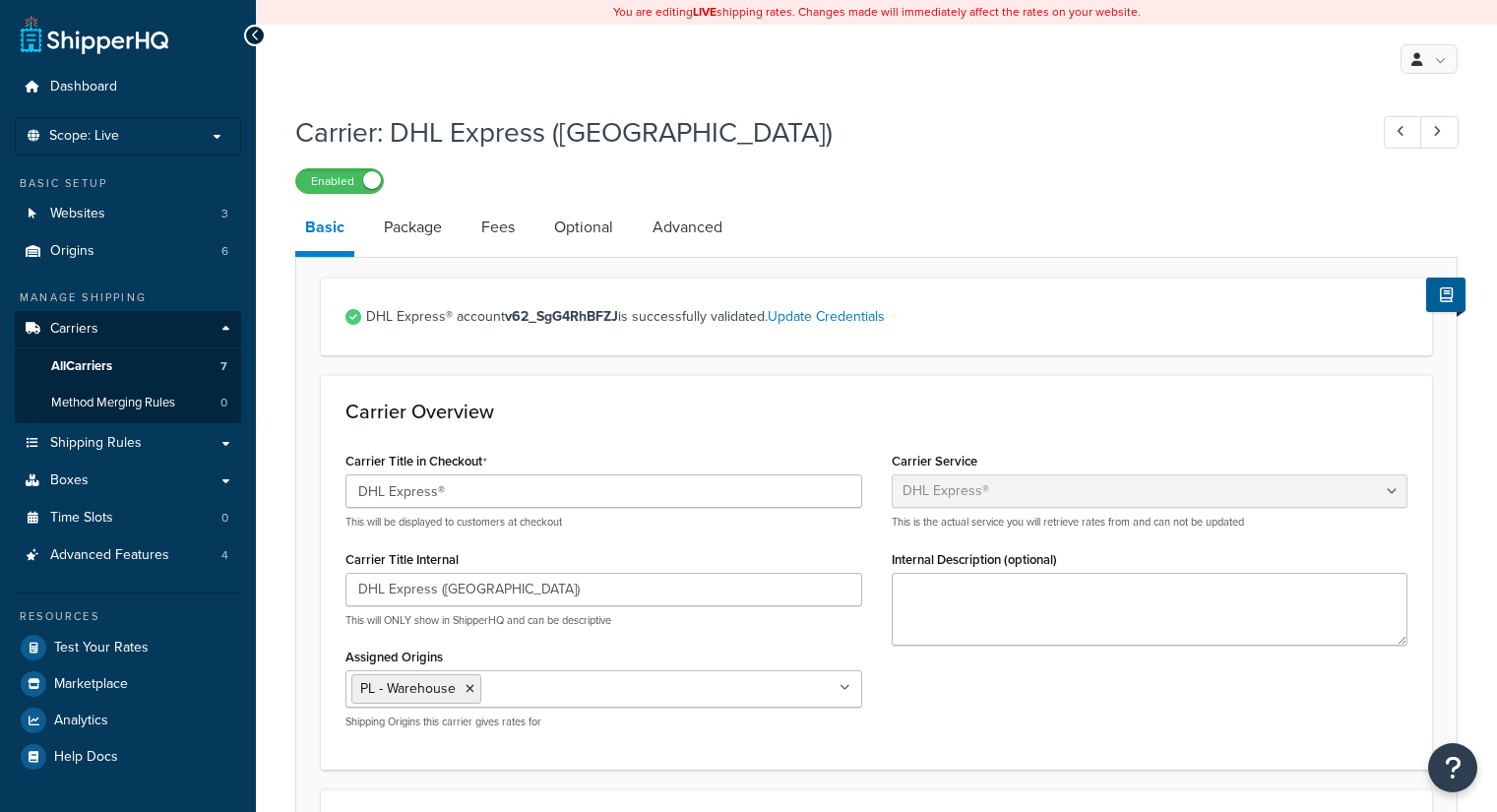
select select "kg"
select select "CM"
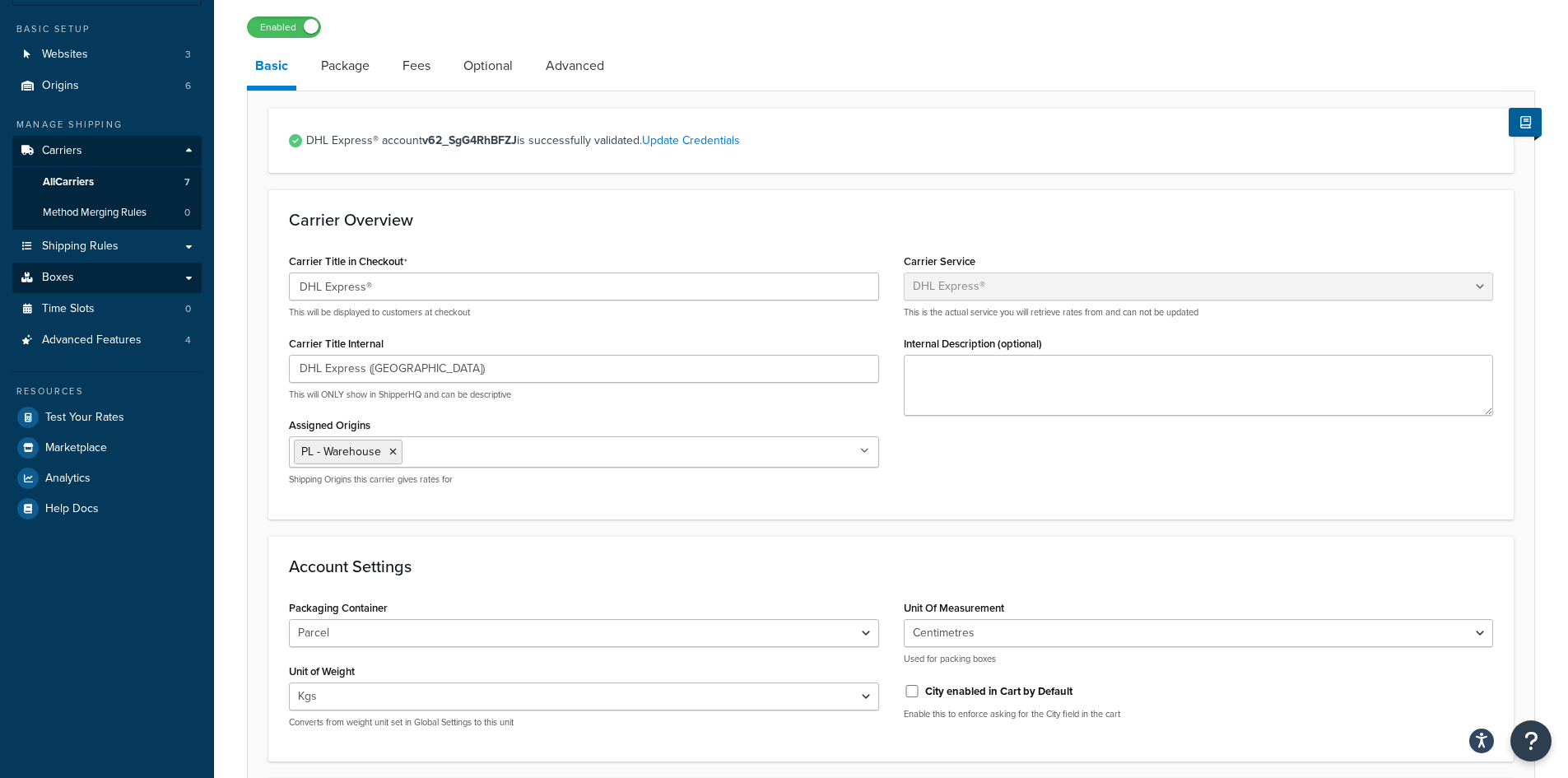
scroll to position [124, 0]
click at [57, 182] on span "All Carriers" at bounding box center [67, 183] width 51 height 14
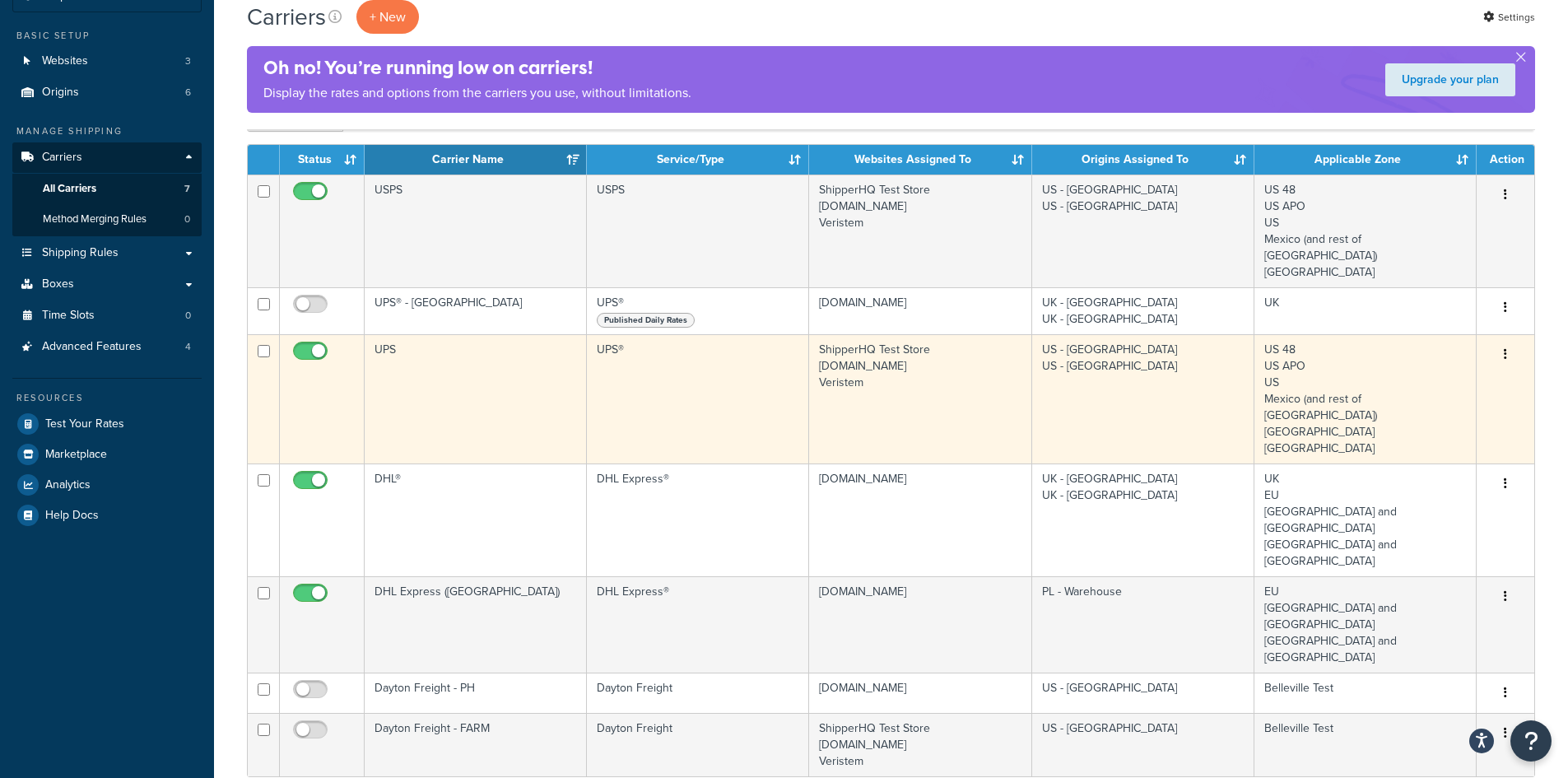
scroll to position [247, 0]
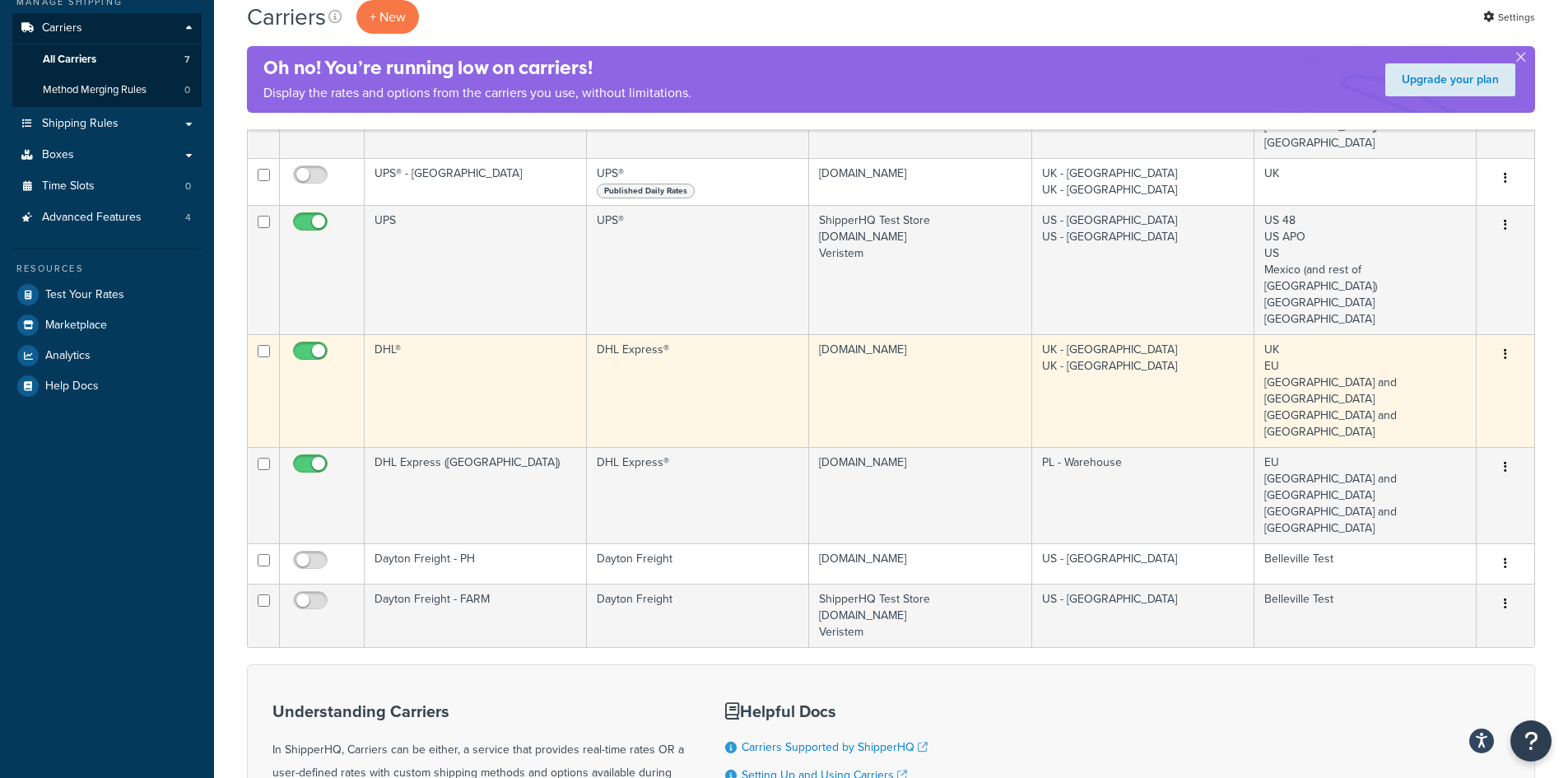
click at [659, 357] on td "DHL Express®" at bounding box center [698, 391] width 222 height 113
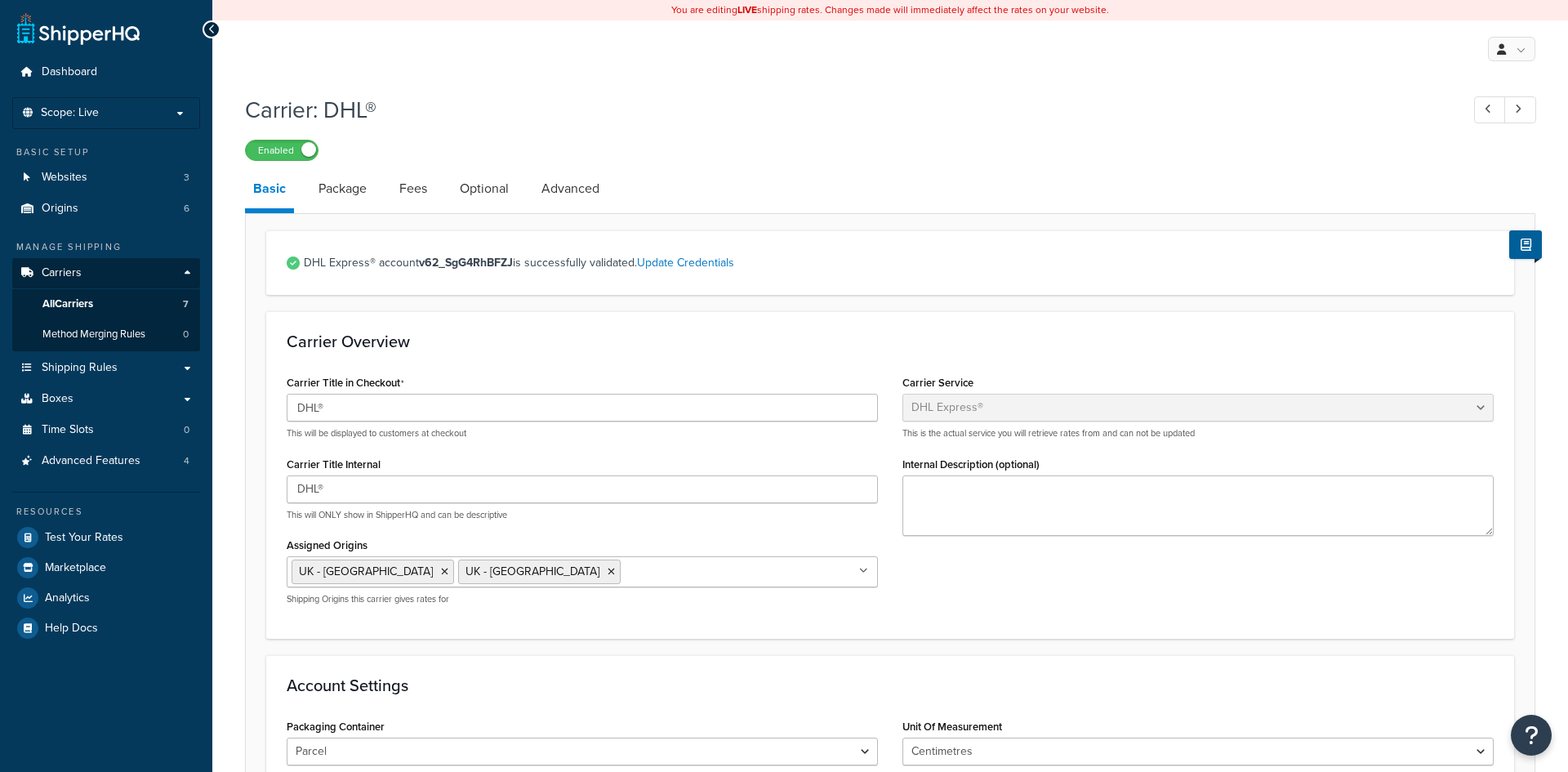
select select "dhl"
select select "kg"
select select "CM"
click at [633, 318] on div "Carrier Overview Carrier Title in Checkout DHL® This will be displayed to custo…" at bounding box center [890, 474] width 1248 height 327
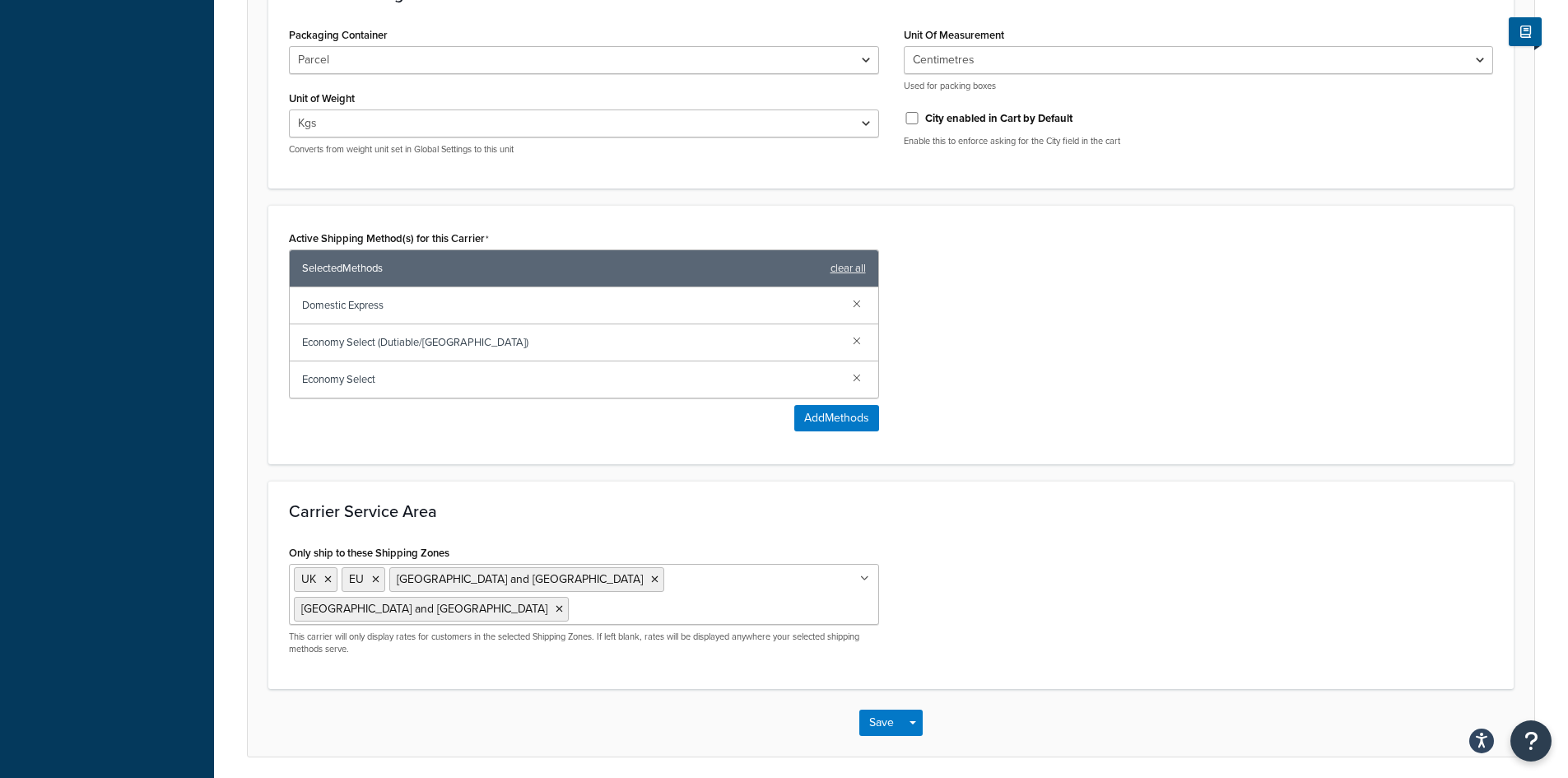
scroll to position [153, 0]
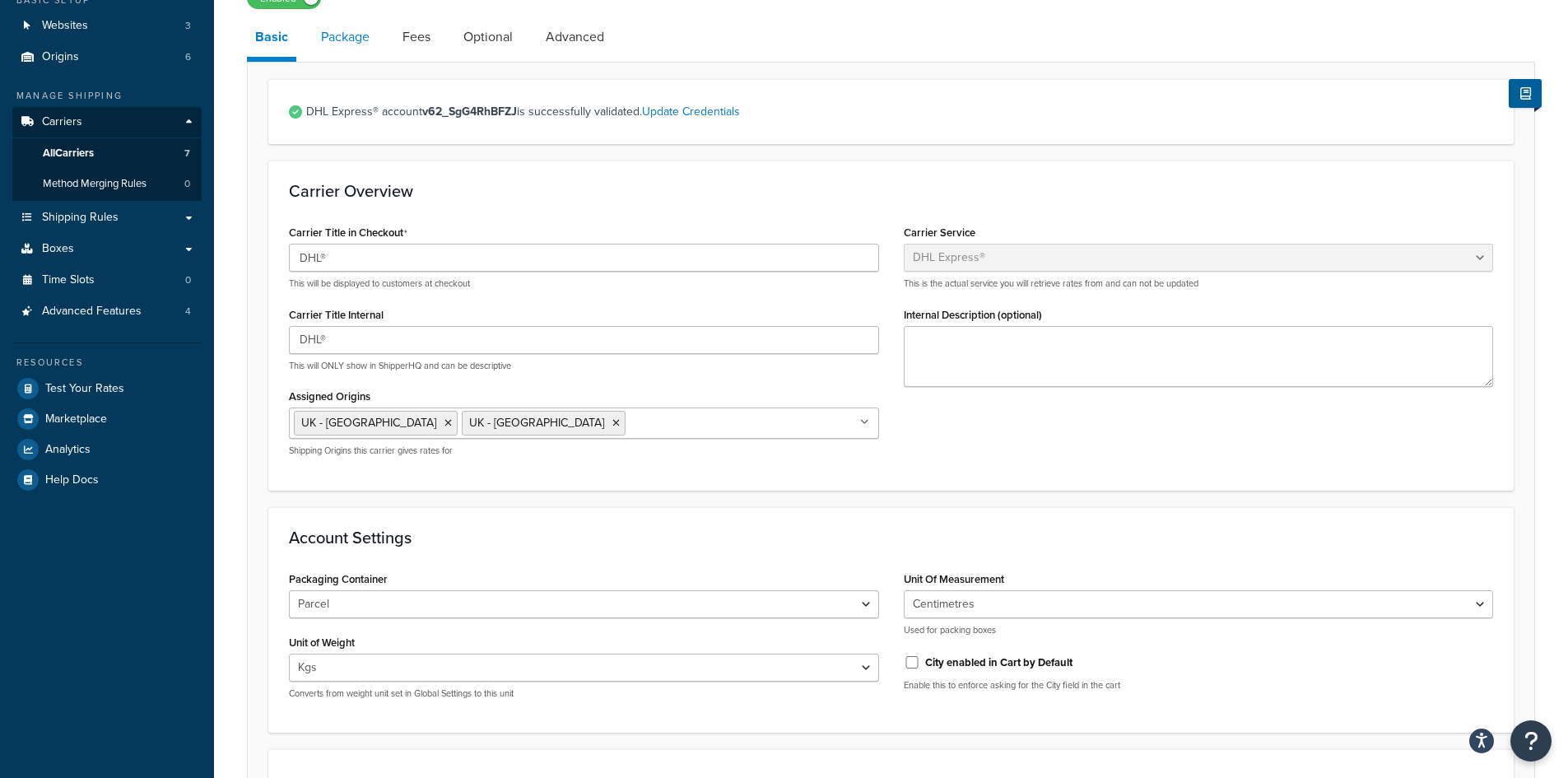
click at [358, 34] on link "Package" at bounding box center [345, 37] width 65 height 40
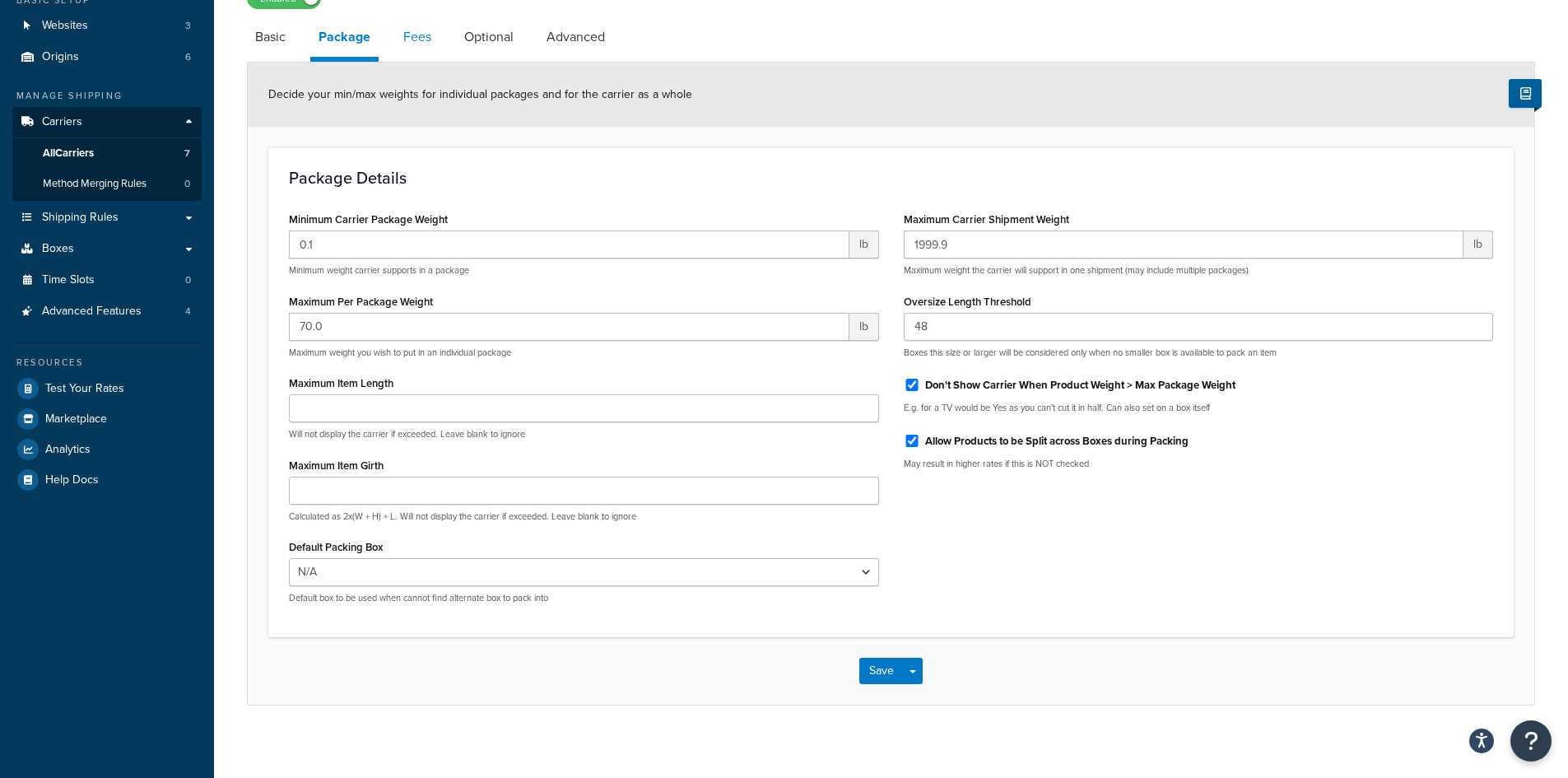
click at [413, 37] on link "Fees" at bounding box center [417, 37] width 44 height 40
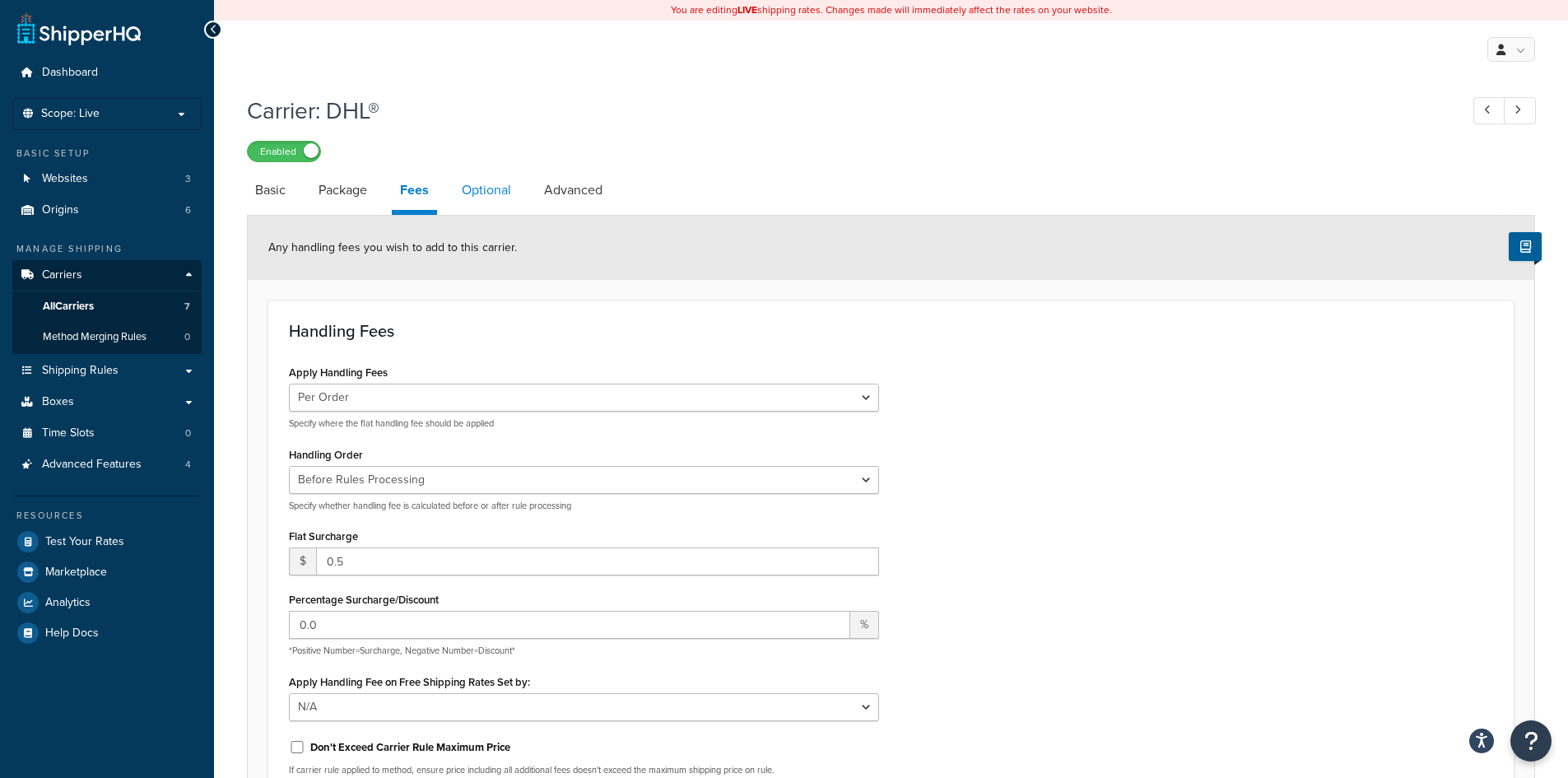
click at [478, 194] on link "Optional" at bounding box center [486, 190] width 66 height 40
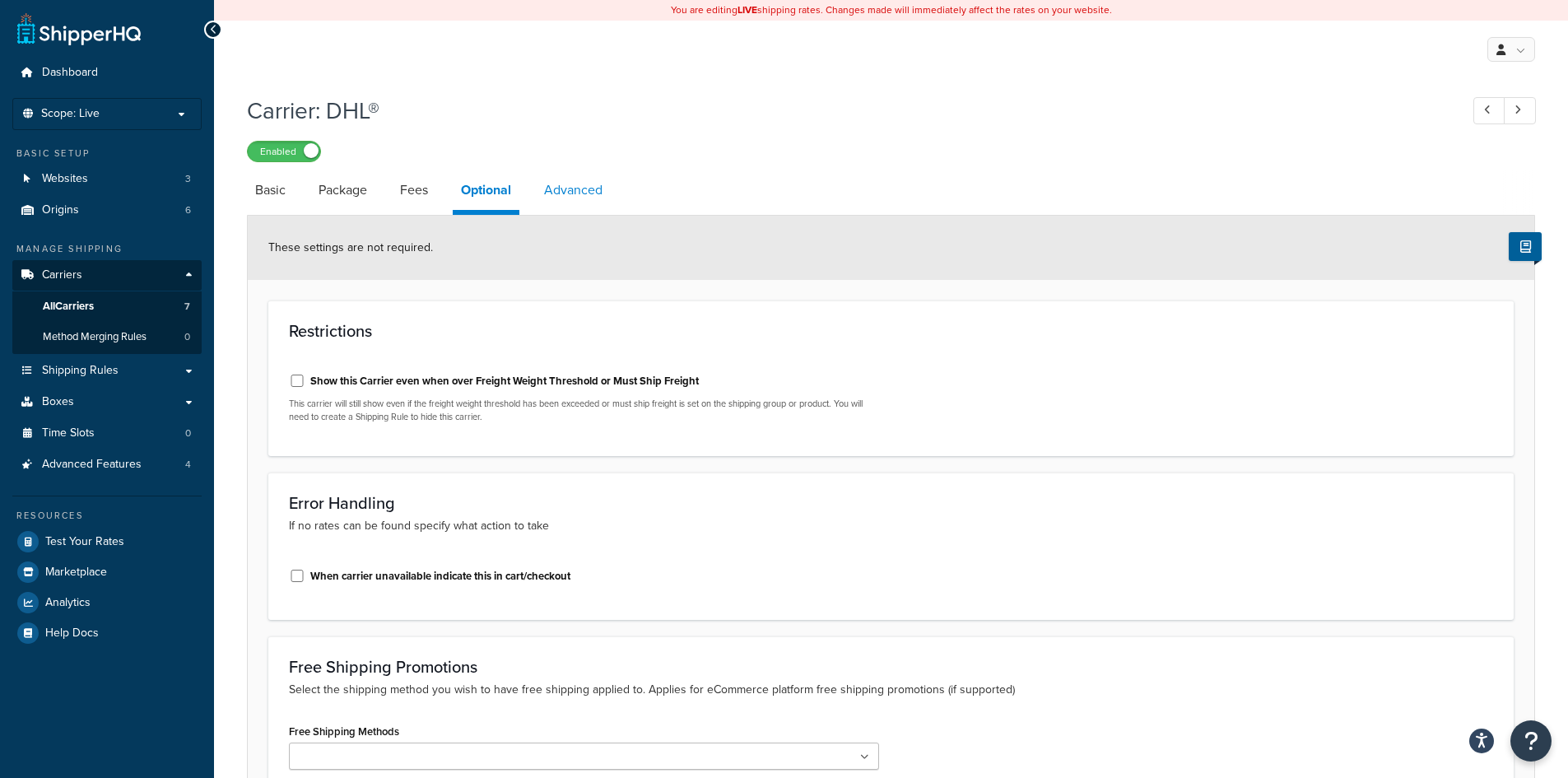
click at [595, 209] on link "Advanced" at bounding box center [574, 190] width 75 height 40
select select "false"
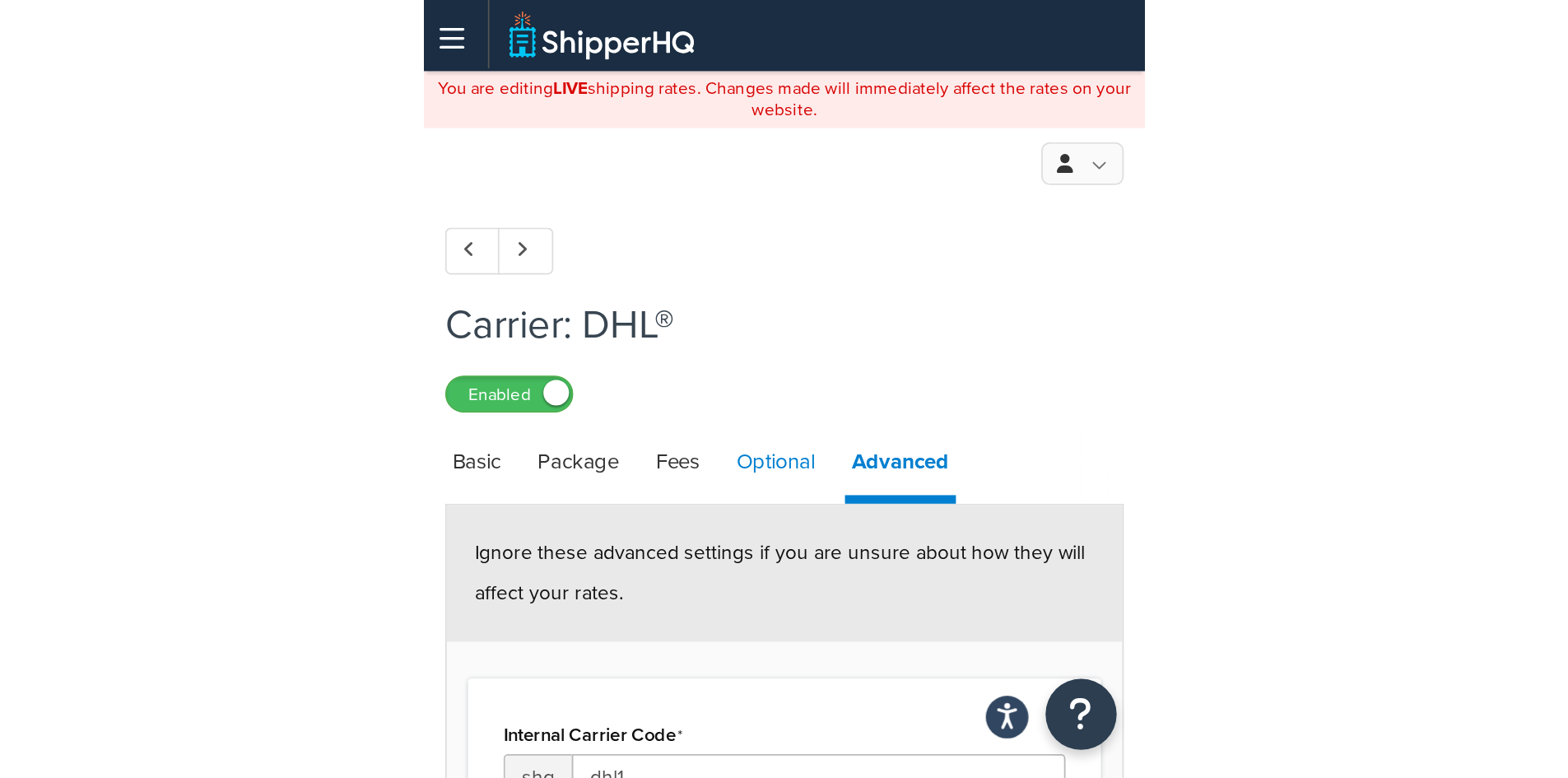
scroll to position [82, 0]
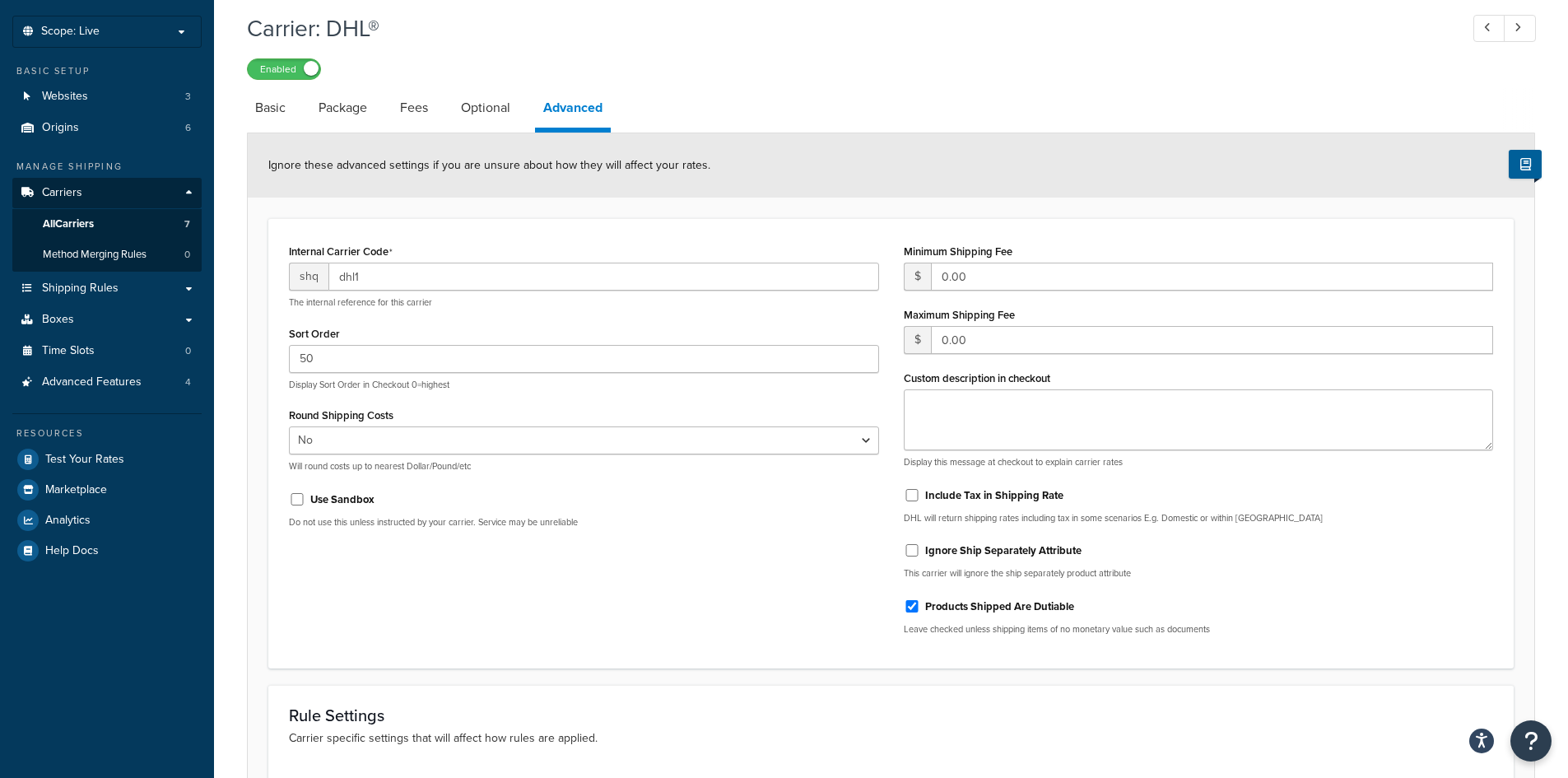
click at [426, 525] on p "Do not use this unless instructed by your carrier. Service may be unreliable" at bounding box center [584, 522] width 590 height 12
click at [777, 200] on form "Ignore these advanced settings if you are unsure about how they will affect you…" at bounding box center [891, 553] width 1287 height 840
click at [775, 225] on div "Internal Carrier Code shq dhl1 The internal reference for this carrier Sort Ord…" at bounding box center [891, 443] width 1245 height 451
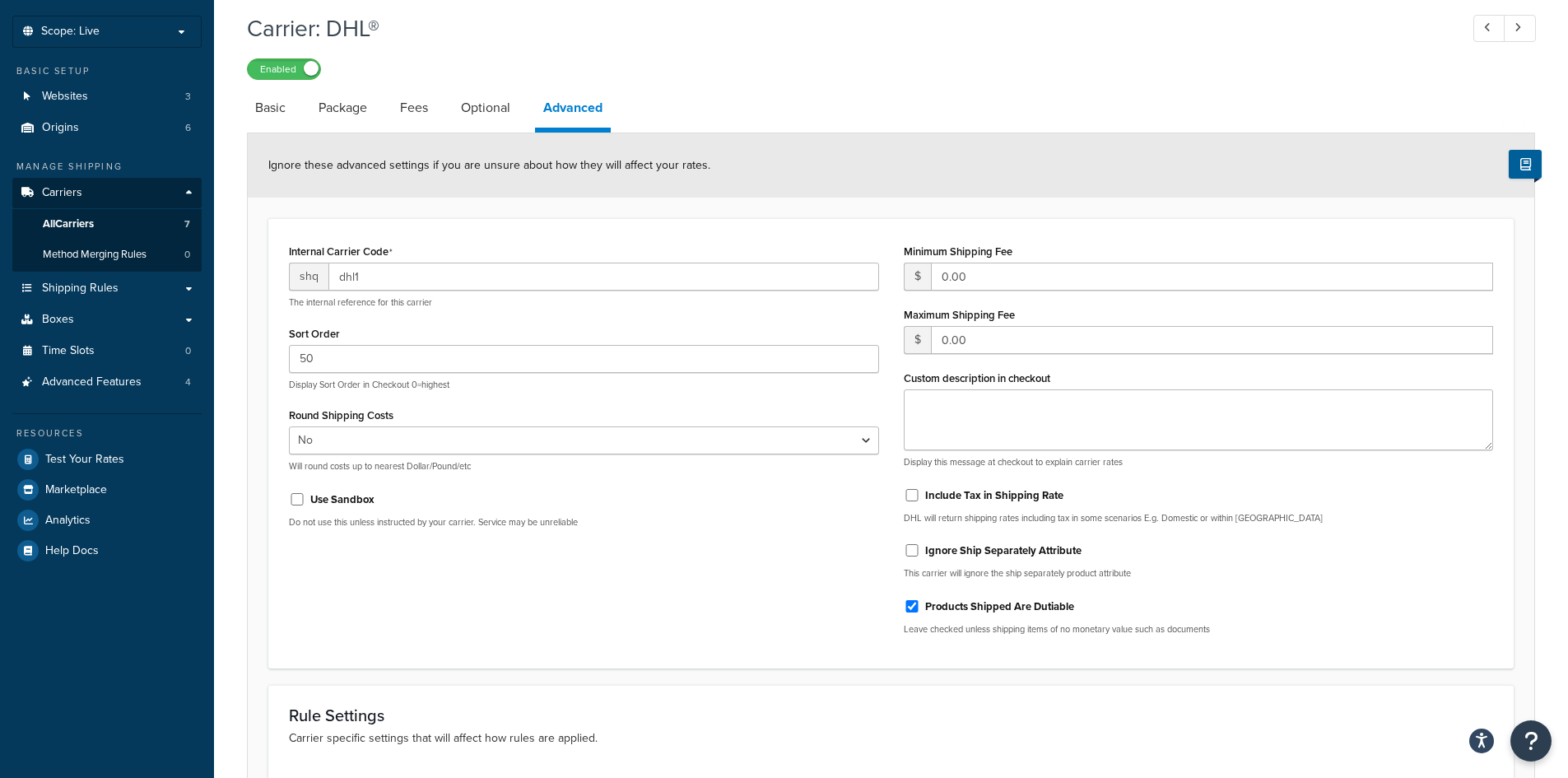
click at [778, 202] on form "Ignore these advanced settings if you are unsure about how they will affect you…" at bounding box center [891, 553] width 1287 height 840
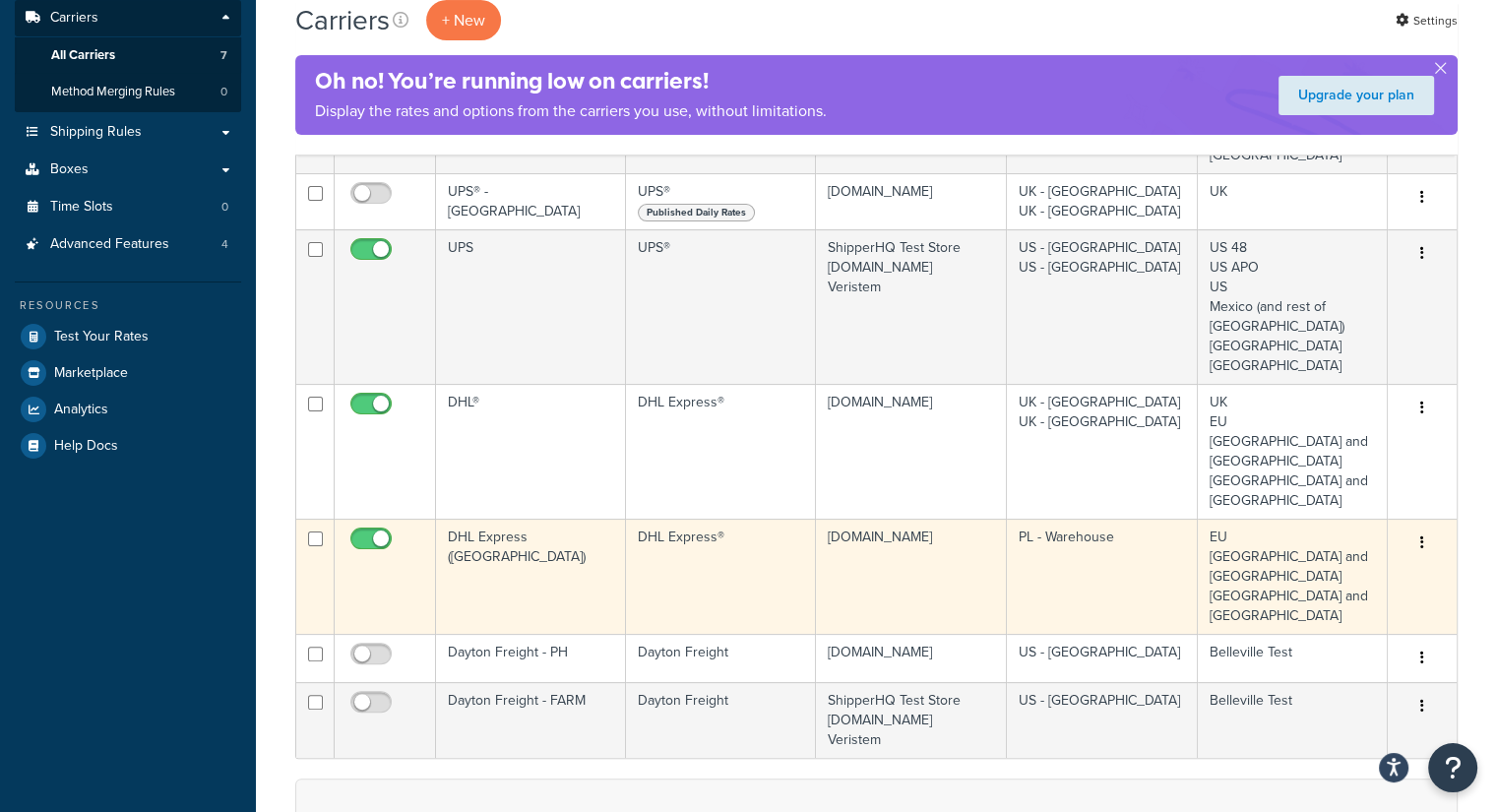
scroll to position [295, 0]
